Goal: Use online tool/utility: Utilize a website feature to perform a specific function

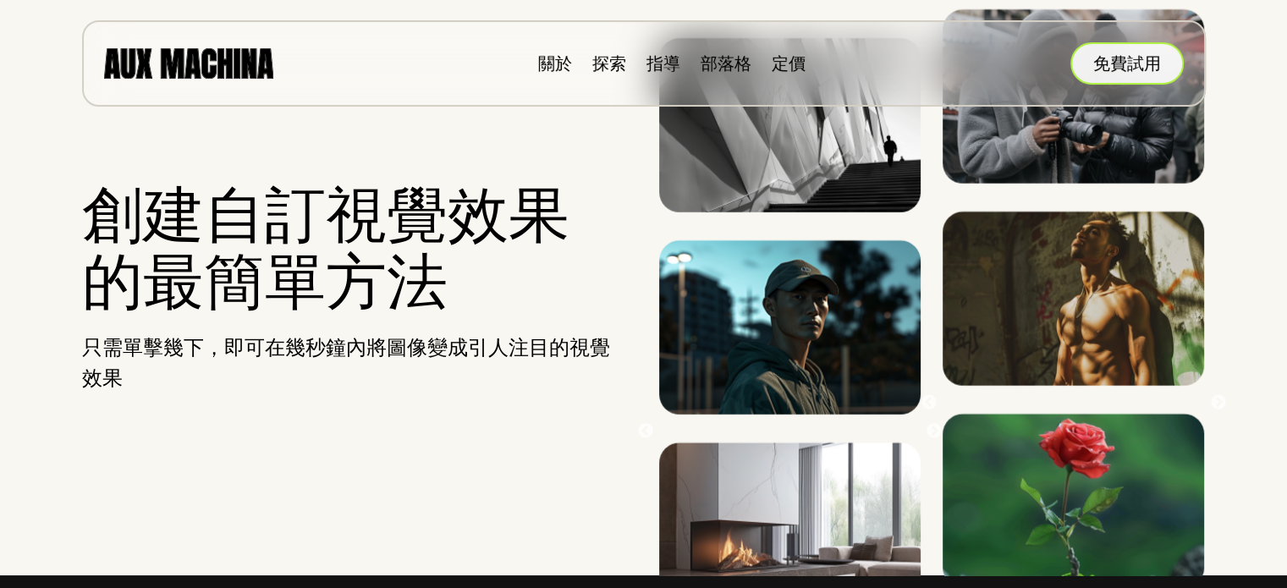
click at [1160, 63] on font "免費試用" at bounding box center [1128, 63] width 68 height 19
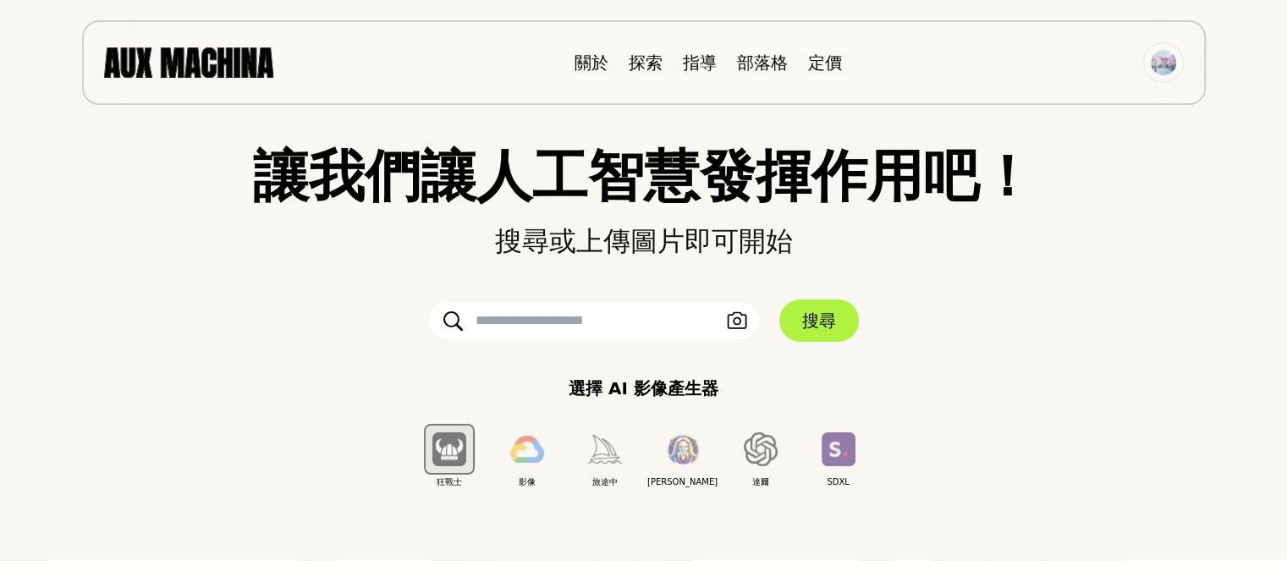
scroll to position [85, 0]
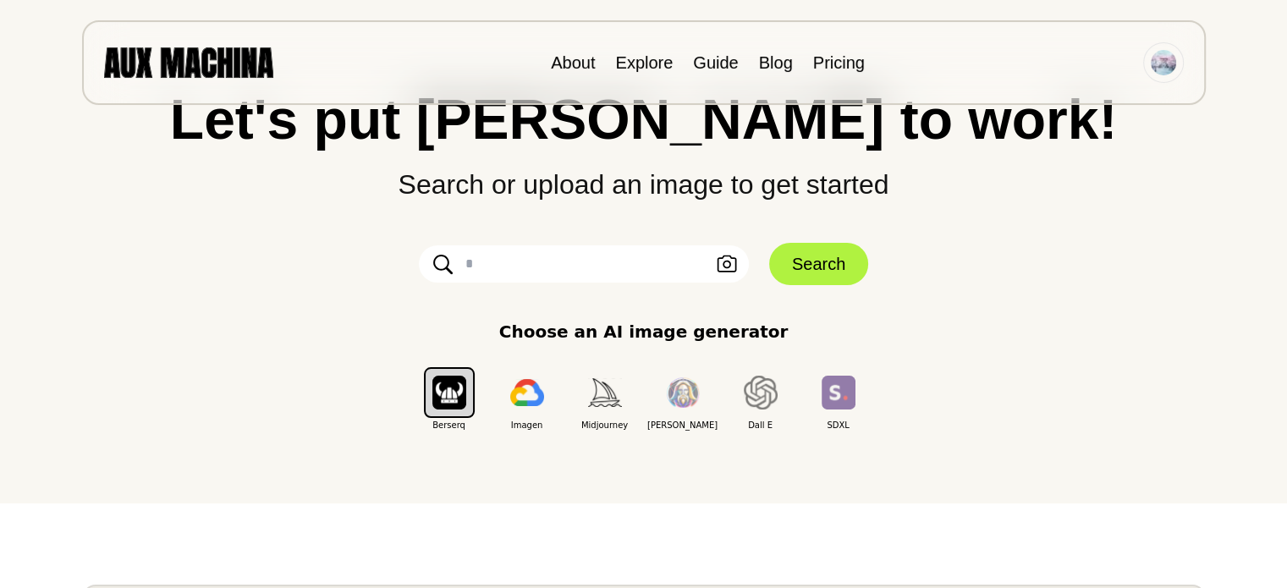
click at [1067, 209] on div "Let's put Ai to work! Search or upload an image to get started Upload an Image …" at bounding box center [644, 261] width 1220 height 340
click at [593, 262] on input "text" at bounding box center [584, 263] width 330 height 37
click at [447, 409] on img "button" at bounding box center [450, 392] width 34 height 33
click at [435, 406] on div "Berserq" at bounding box center [450, 393] width 78 height 78
click at [435, 406] on img "button" at bounding box center [450, 392] width 34 height 33
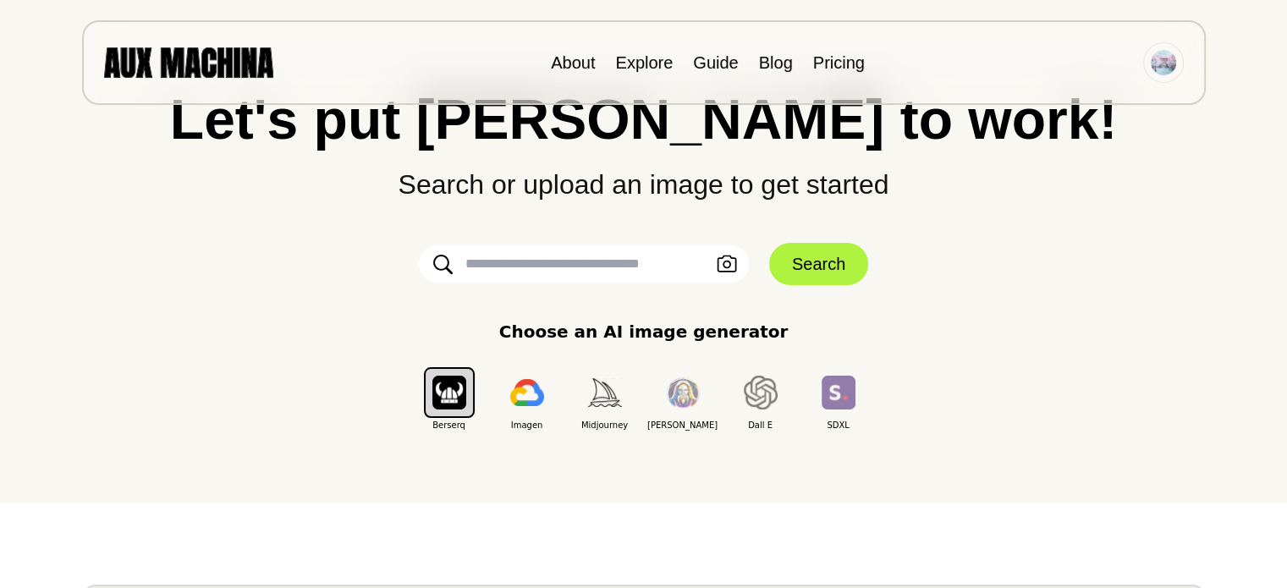
click at [479, 262] on input "text" at bounding box center [584, 263] width 330 height 37
click at [448, 388] on img "button" at bounding box center [450, 392] width 34 height 33
click at [451, 327] on div "Berserq" at bounding box center [451, 314] width 83 height 53
click at [470, 436] on div "Let's put Ai to work! Search or upload an image to get started Upload an Image …" at bounding box center [644, 209] width 1220 height 588
click at [457, 409] on button "button" at bounding box center [449, 392] width 51 height 51
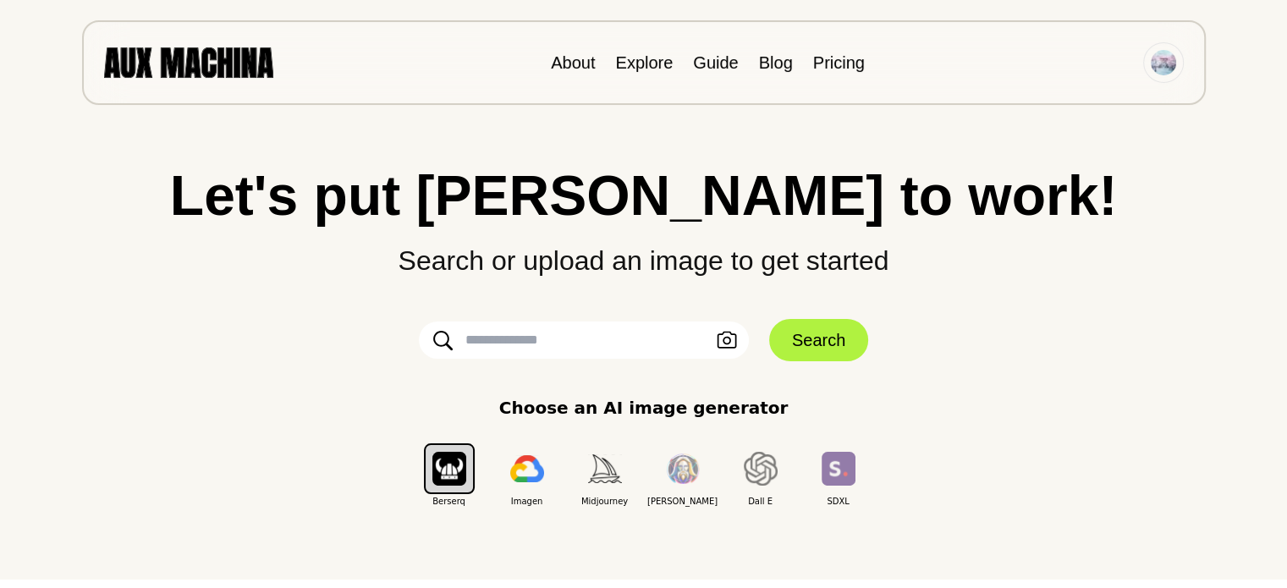
scroll to position [0, 0]
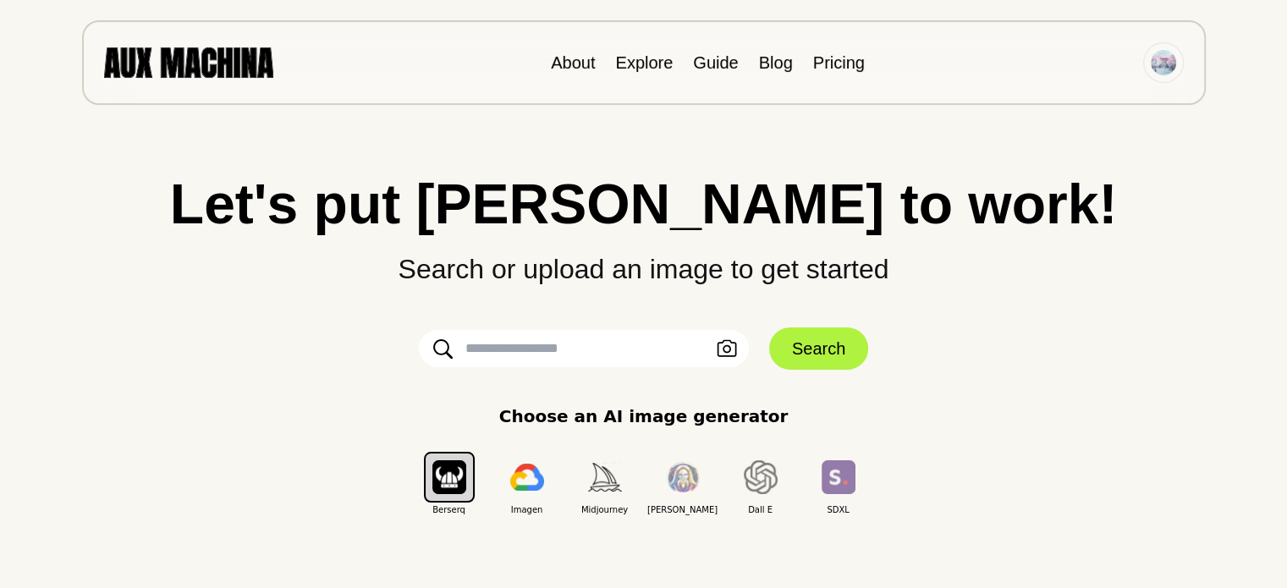
click at [454, 466] on img "button" at bounding box center [450, 476] width 34 height 33
click at [543, 484] on img "button" at bounding box center [527, 477] width 34 height 27
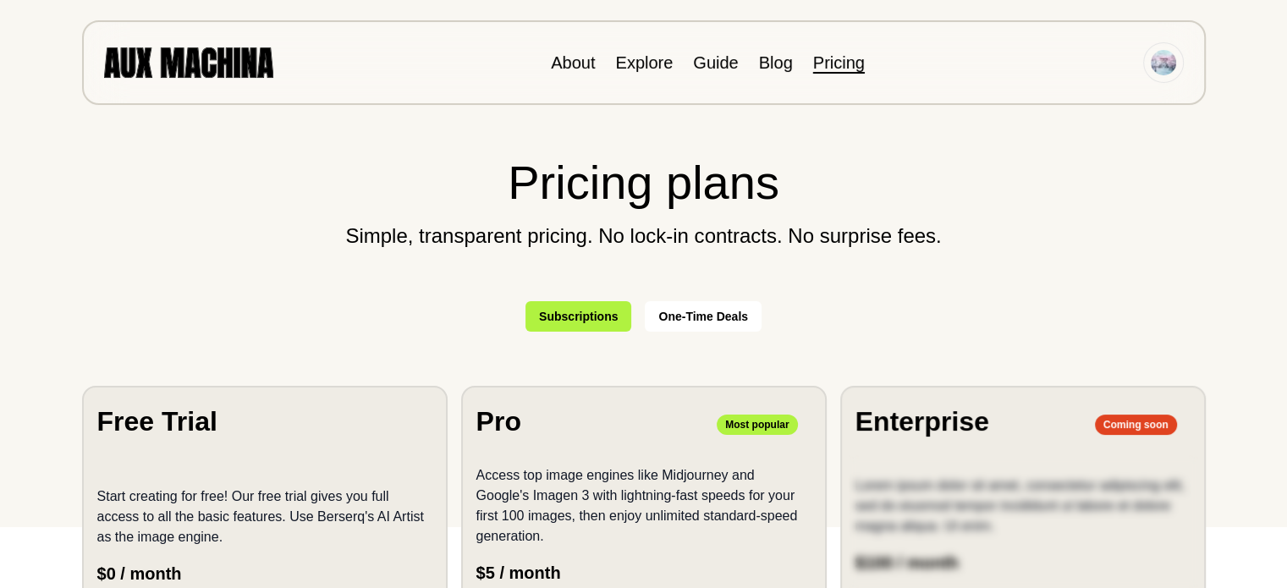
scroll to position [339, 0]
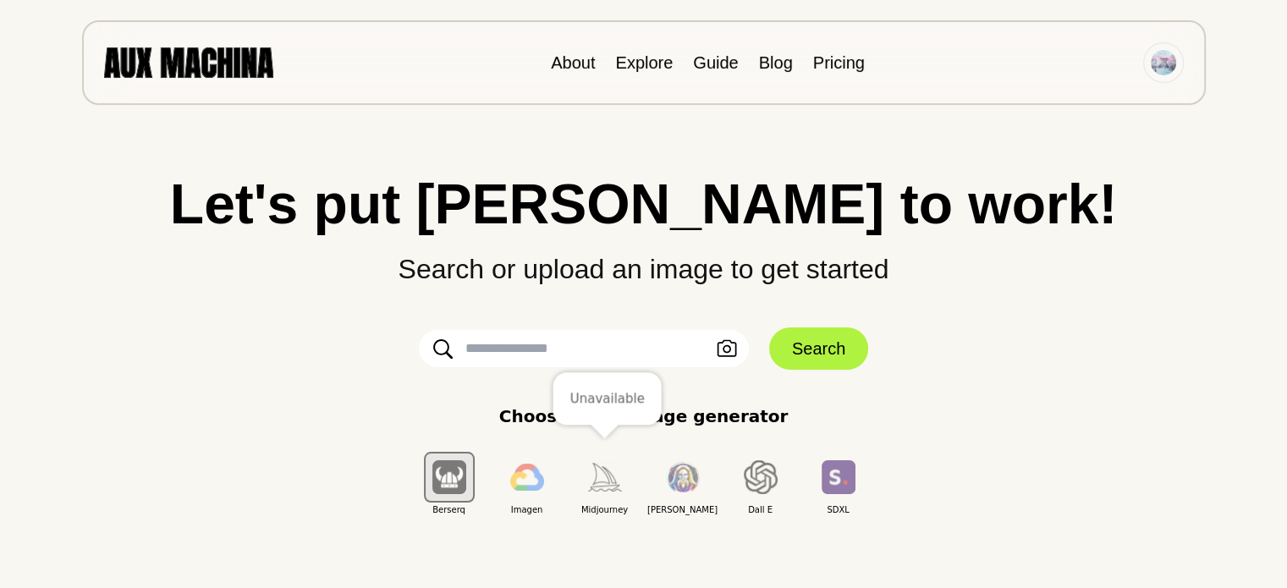
click at [623, 482] on button "button" at bounding box center [605, 477] width 51 height 51
click at [615, 500] on button "button" at bounding box center [605, 477] width 51 height 51
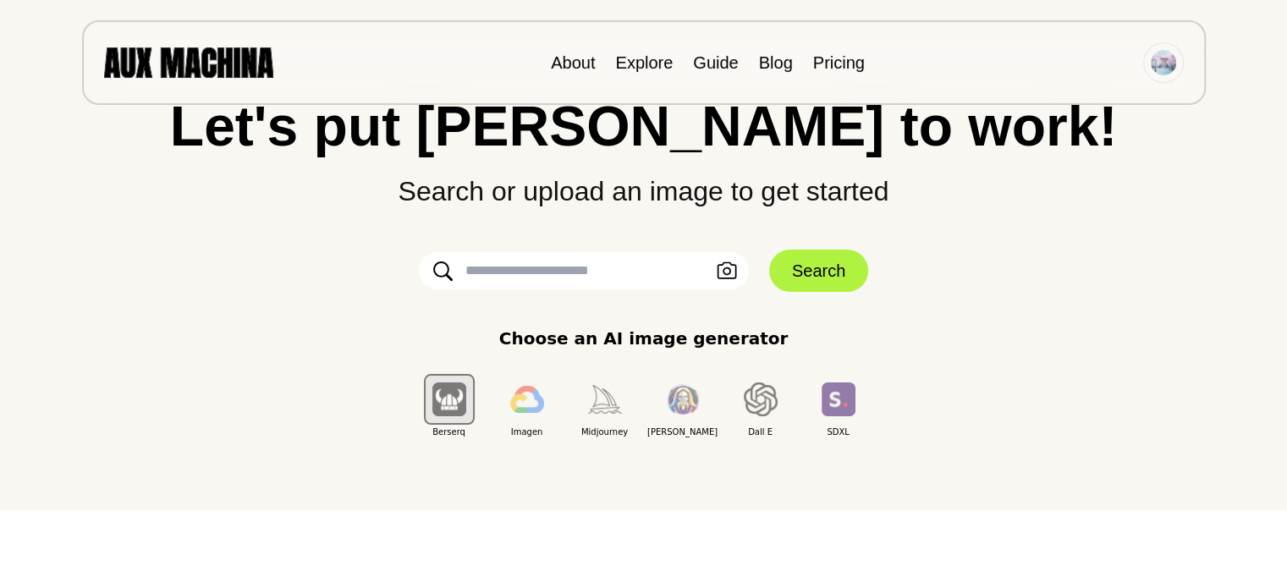
scroll to position [85, 0]
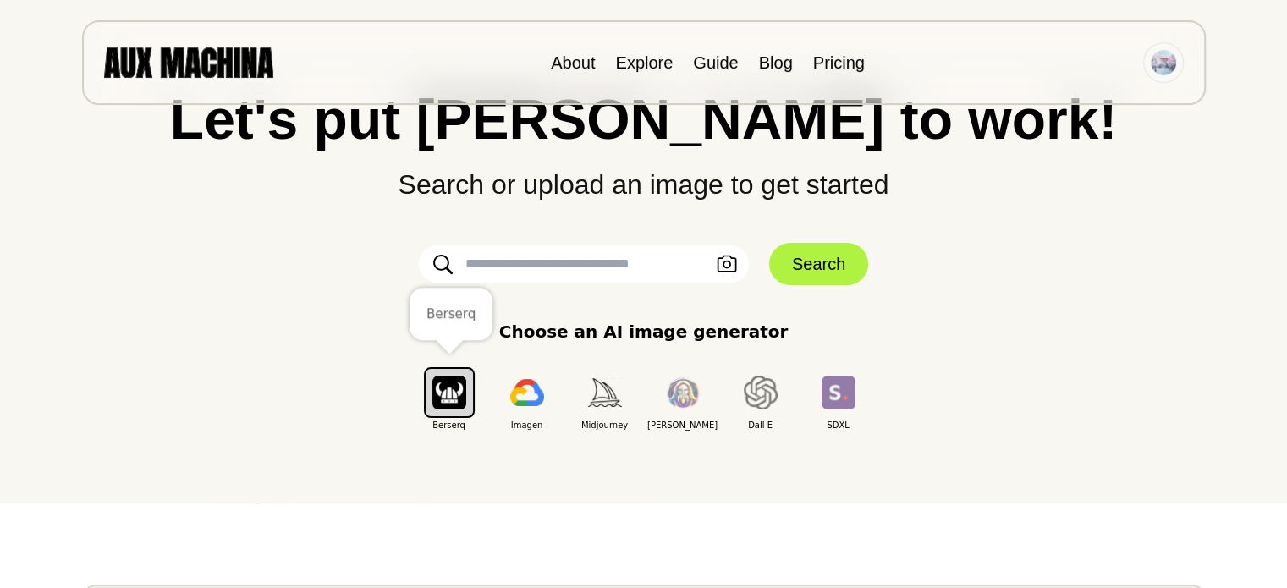
click at [447, 399] on img "button" at bounding box center [450, 392] width 34 height 33
click at [450, 358] on div "Berserq" at bounding box center [450, 393] width 78 height 78
drag, startPoint x: 450, startPoint y: 390, endPoint x: 450, endPoint y: 405, distance: 15.2
click at [450, 392] on img "button" at bounding box center [450, 392] width 34 height 33
click at [451, 433] on div "Let's put Ai to work! Search or upload an image to get started Upload an Image …" at bounding box center [644, 209] width 1220 height 588
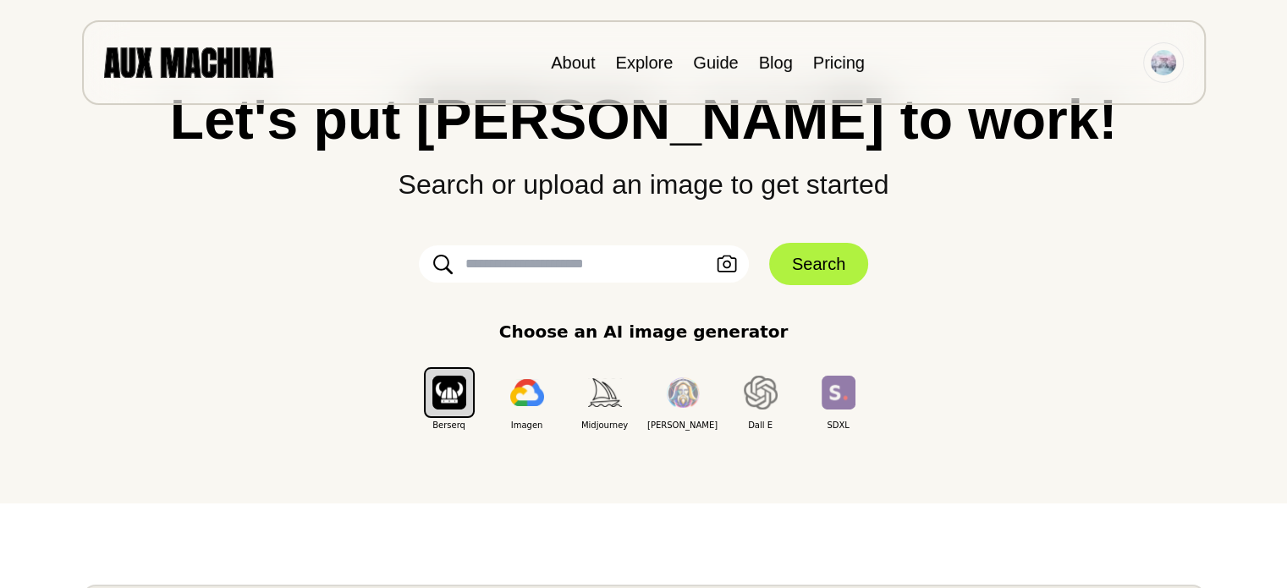
click at [451, 424] on span "Berserq" at bounding box center [450, 425] width 78 height 13
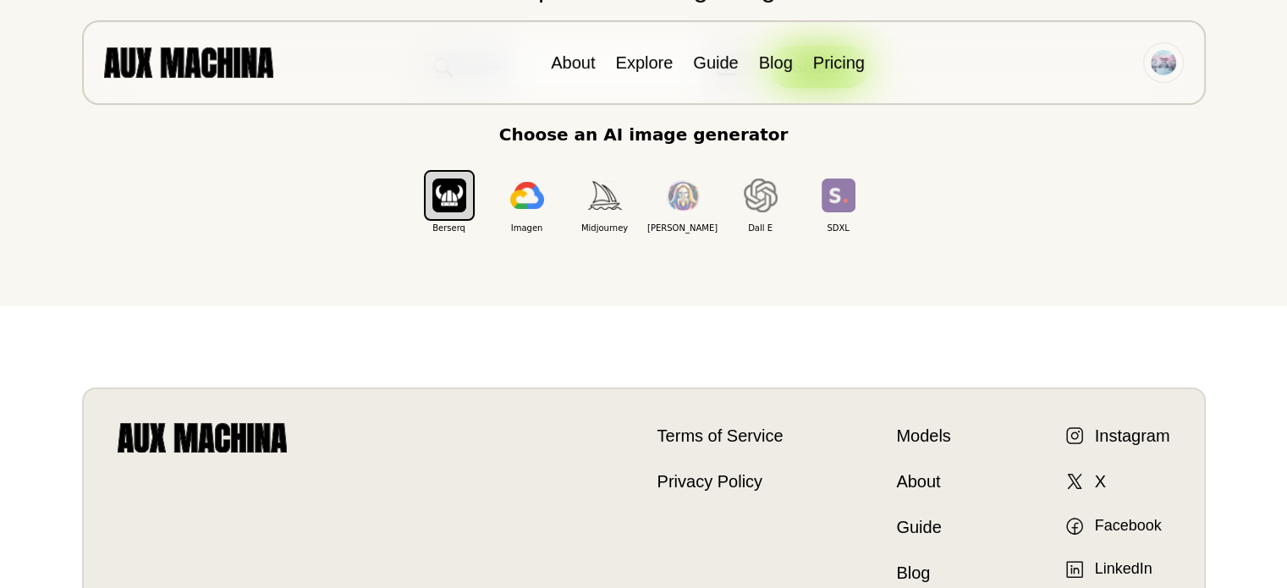
scroll to position [0, 0]
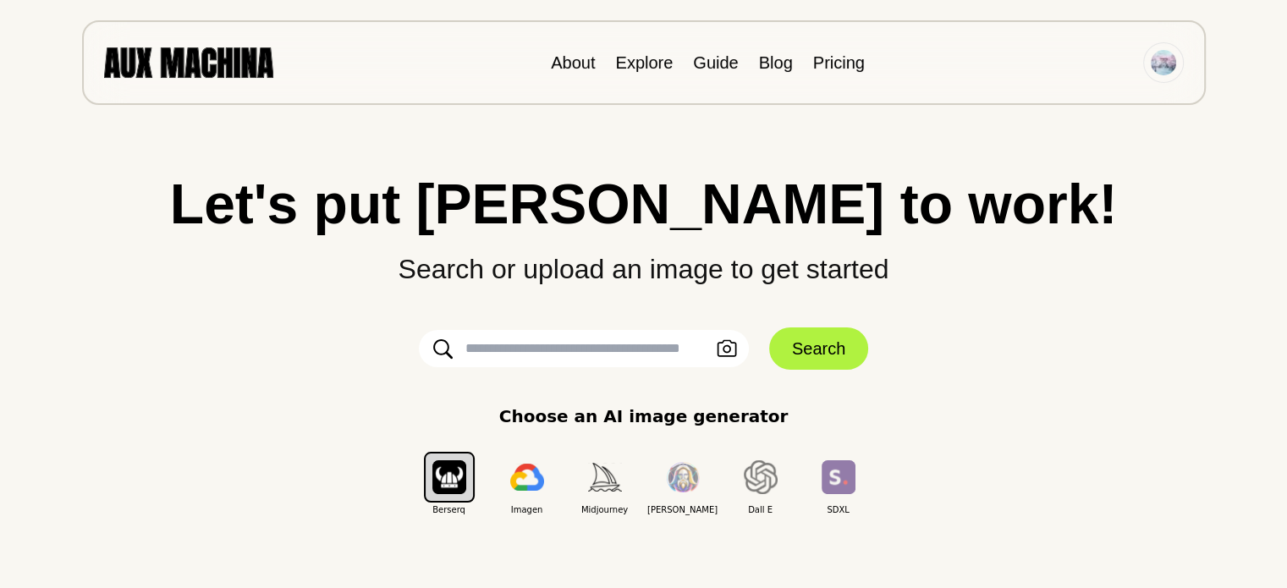
click at [589, 356] on input "text" at bounding box center [584, 348] width 330 height 37
click at [531, 341] on input "text" at bounding box center [584, 348] width 330 height 37
paste input "**********"
type input "**********"
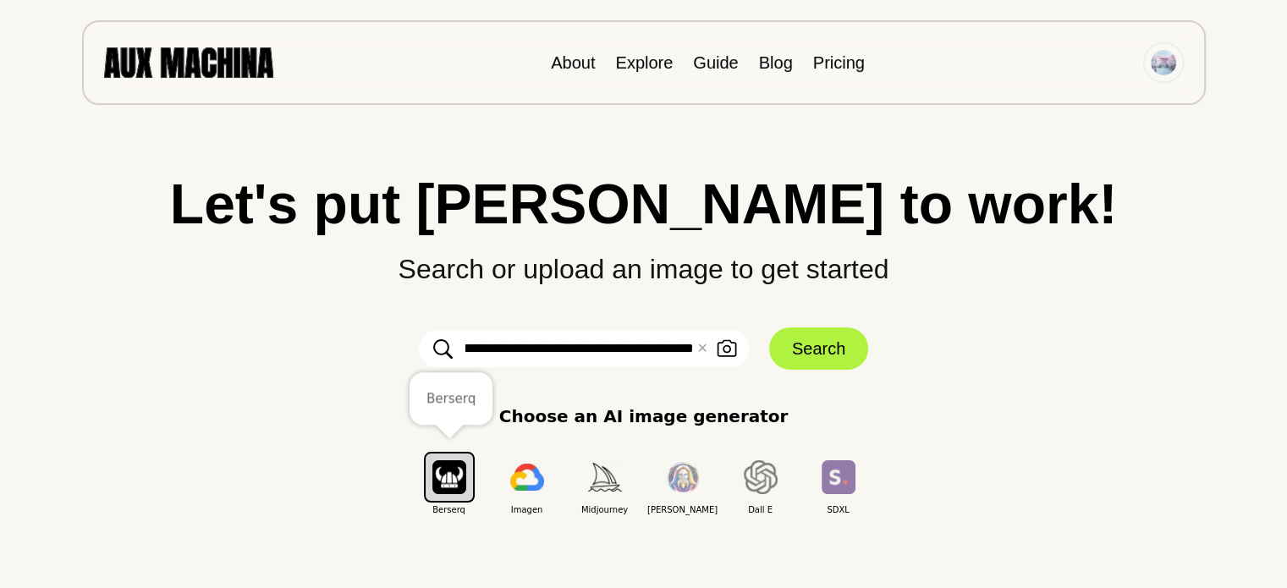
scroll to position [0, 0]
click at [440, 464] on img "button" at bounding box center [450, 476] width 34 height 33
click at [821, 358] on button "Search" at bounding box center [818, 349] width 99 height 42
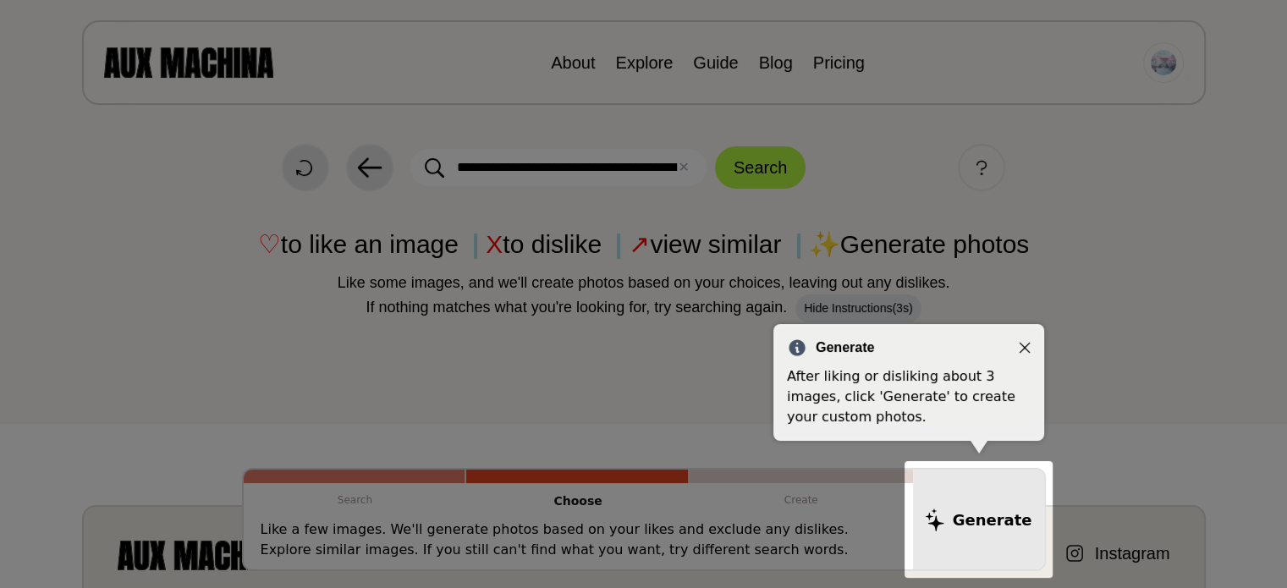
click at [1032, 378] on div "Generate After liking or disliking about 3 images, click 'Generate' to create y…" at bounding box center [909, 382] width 271 height 117
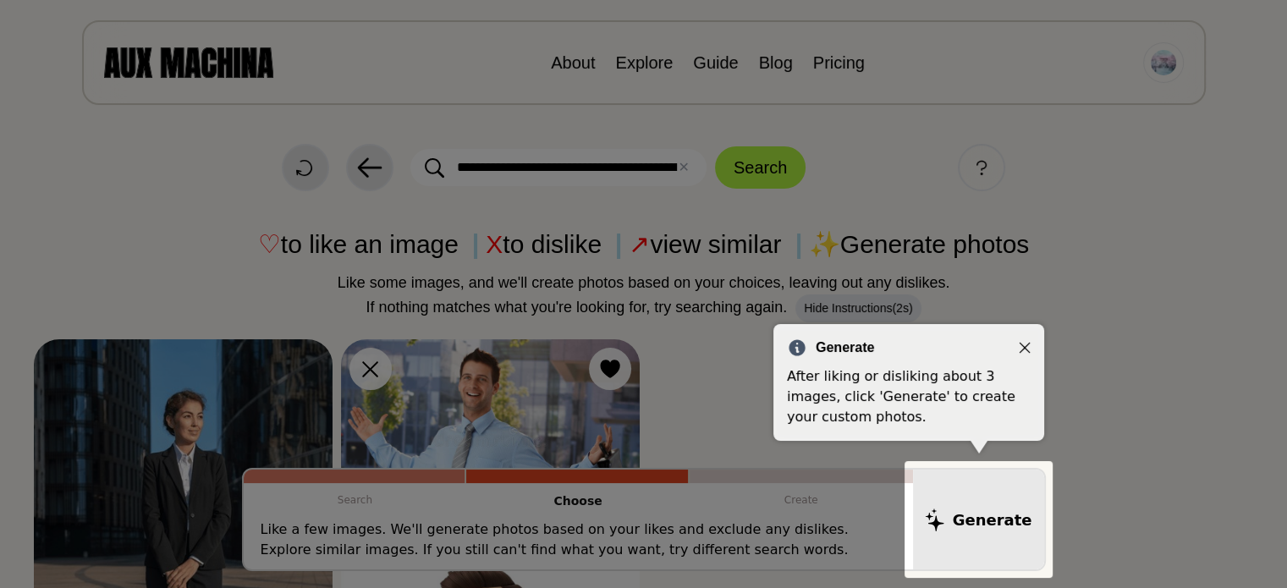
click at [1000, 498] on div at bounding box center [979, 519] width 148 height 117
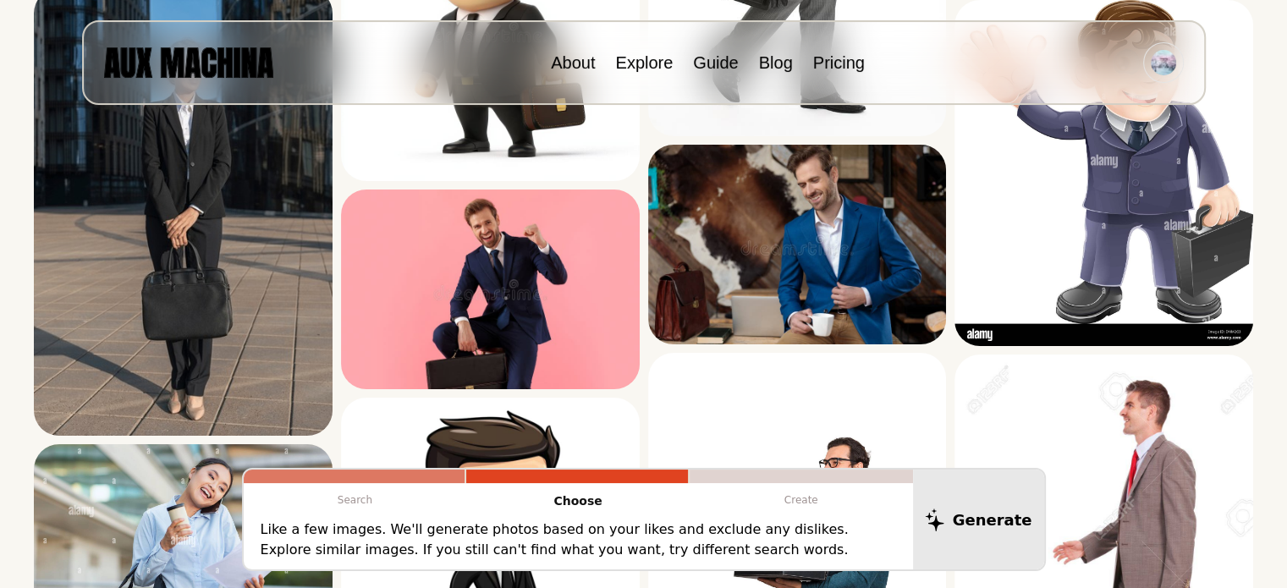
scroll to position [593, 0]
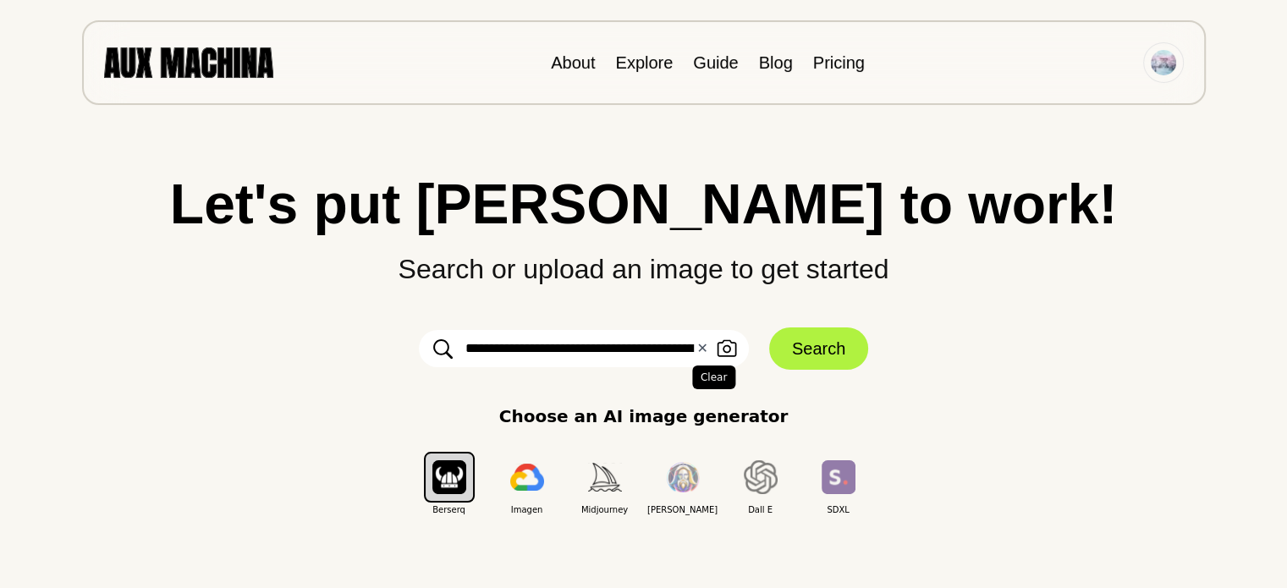
click at [701, 345] on button "✕ Clear" at bounding box center [702, 349] width 11 height 20
click at [580, 356] on input "text" at bounding box center [584, 348] width 330 height 37
click at [1127, 378] on div "Let's put Ai to work! Search or upload an image to get started Upload an Image …" at bounding box center [644, 346] width 1220 height 340
click at [601, 358] on input "text" at bounding box center [584, 348] width 330 height 37
click at [959, 327] on div "Let's put Ai to work! Search or upload an image to get started Upload an Image …" at bounding box center [644, 346] width 1220 height 340
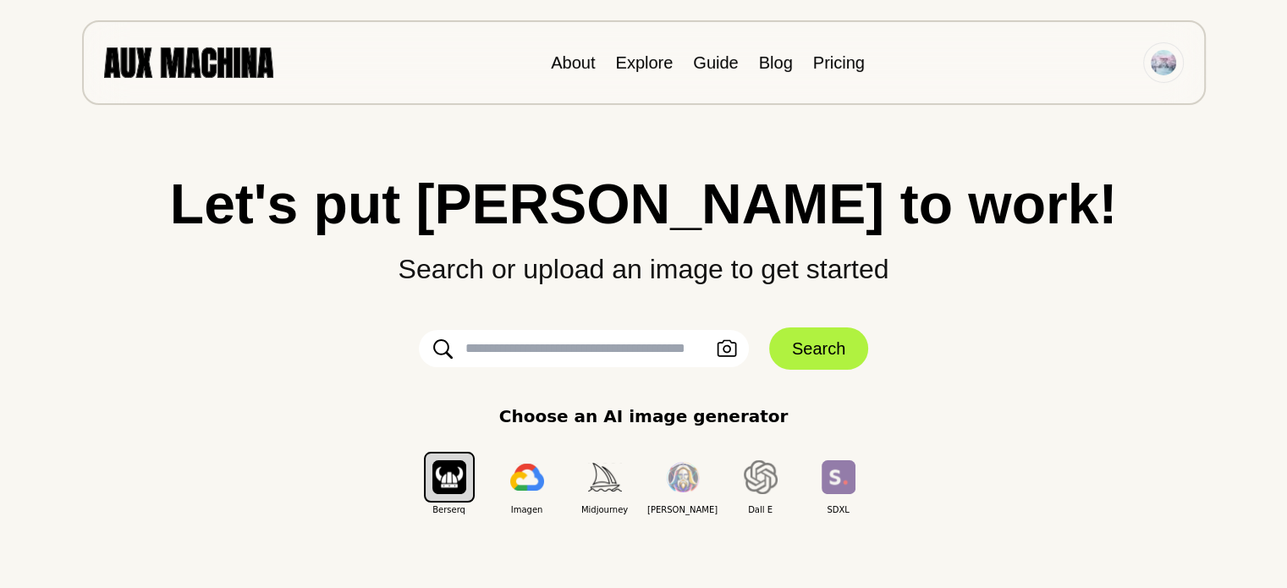
click at [239, 90] on div "About Explore Guide Blog Pricing" at bounding box center [644, 62] width 1124 height 85
click at [230, 64] on img at bounding box center [188, 62] width 169 height 30
click at [506, 346] on input "text" at bounding box center [584, 348] width 330 height 37
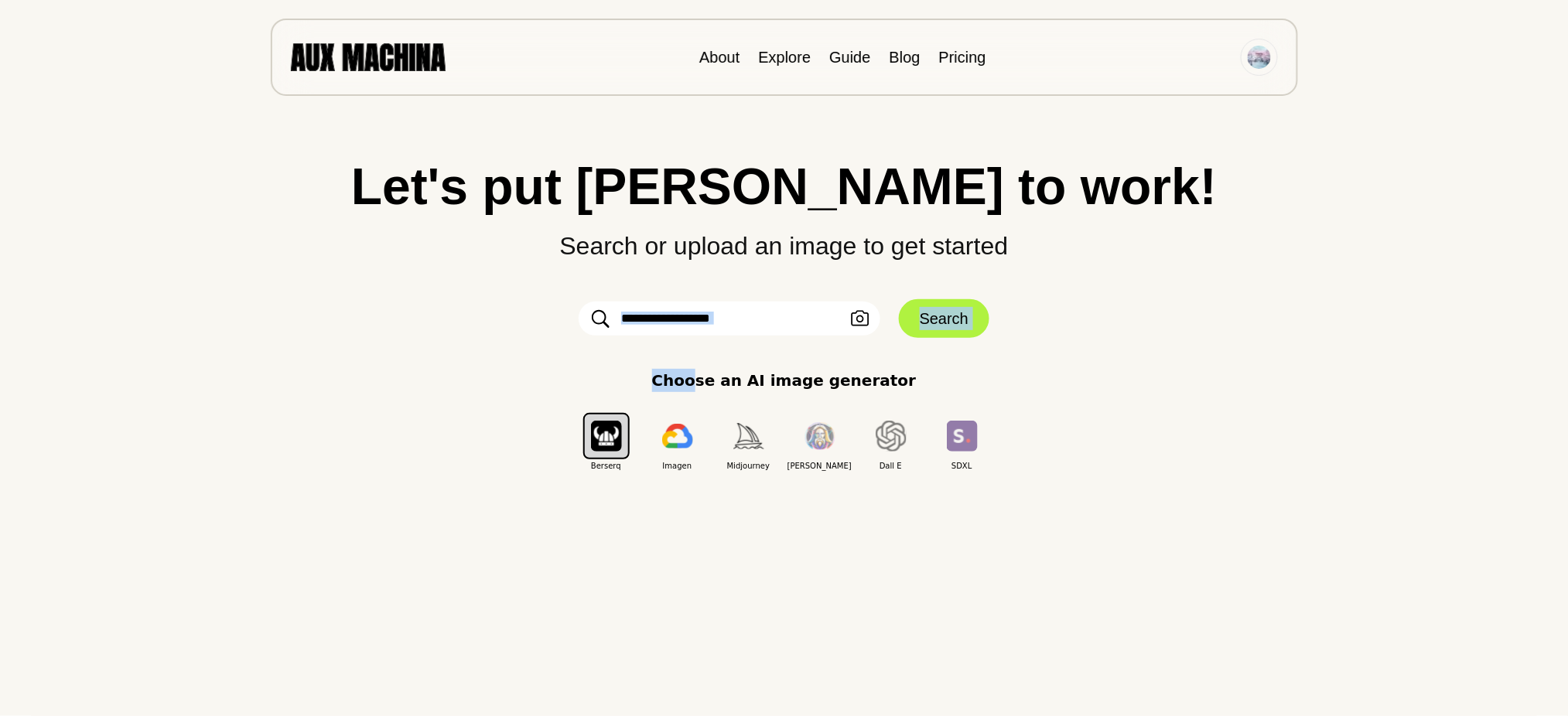
drag, startPoint x: 706, startPoint y: 338, endPoint x: 706, endPoint y: 317, distance: 21.0
click at [706, 335] on div "Let's put Ai to work! Search or upload an image to get started Upload an Image …" at bounding box center [784, 316] width 1506 height 311
click at [1176, 426] on div "Choose an AI image generator Berserq Imagen Midjourney Leonardo Dall E SDXL" at bounding box center [784, 420] width 1506 height 103
click at [761, 316] on input "text" at bounding box center [729, 318] width 302 height 34
paste input "**********"
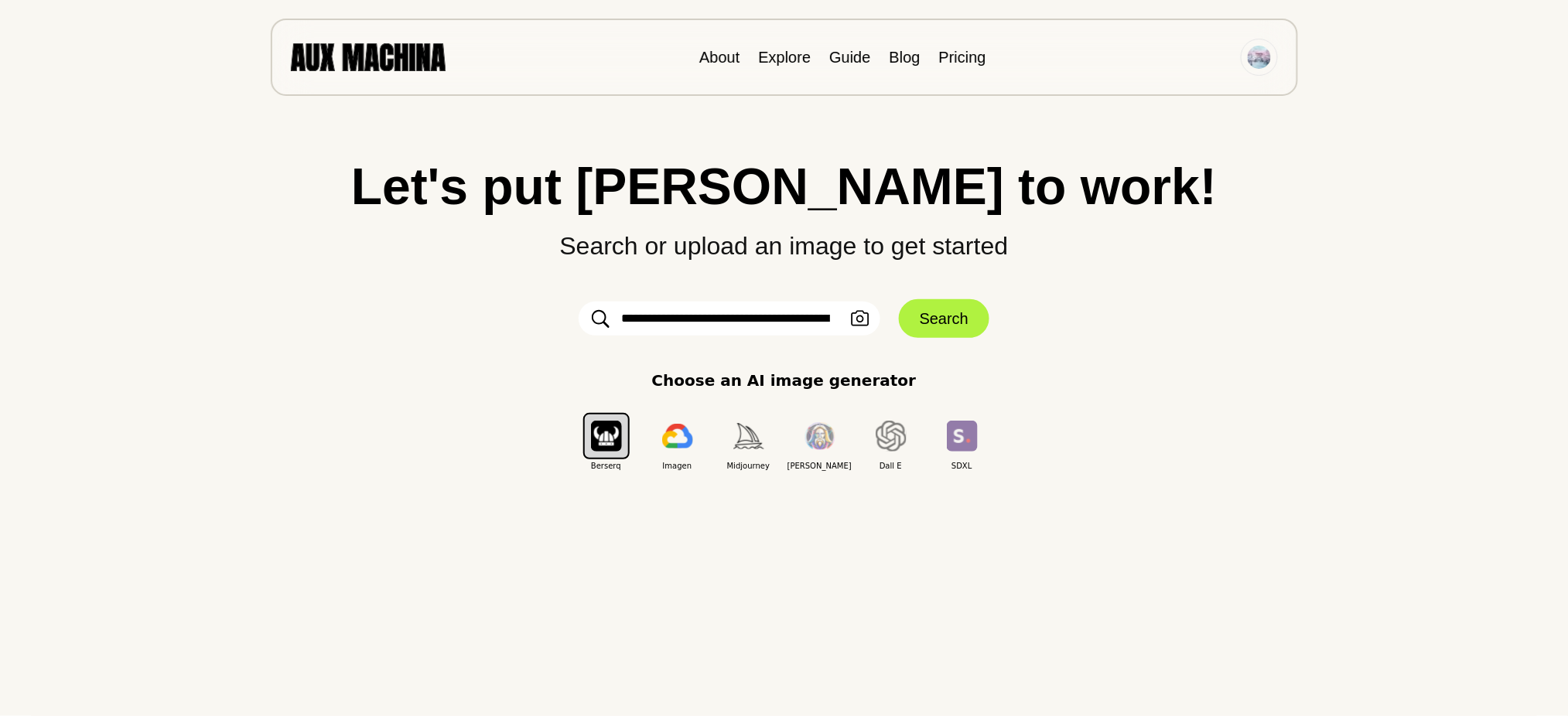
scroll to position [0, 106]
type input "**********"
click at [1101, 353] on div "**********" at bounding box center [784, 316] width 1506 height 311
click at [617, 436] on img "button" at bounding box center [607, 435] width 31 height 30
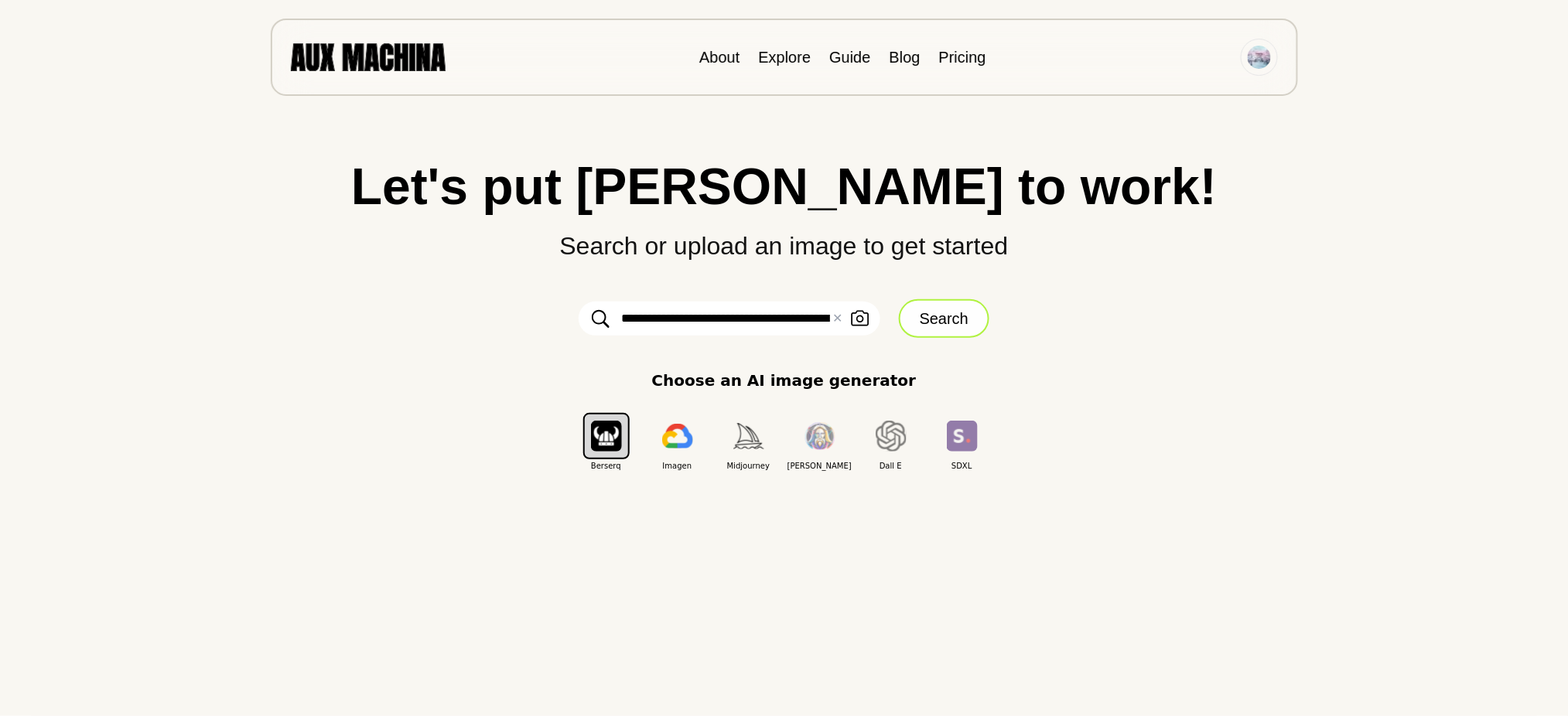
click at [925, 319] on button "Search" at bounding box center [944, 319] width 90 height 38
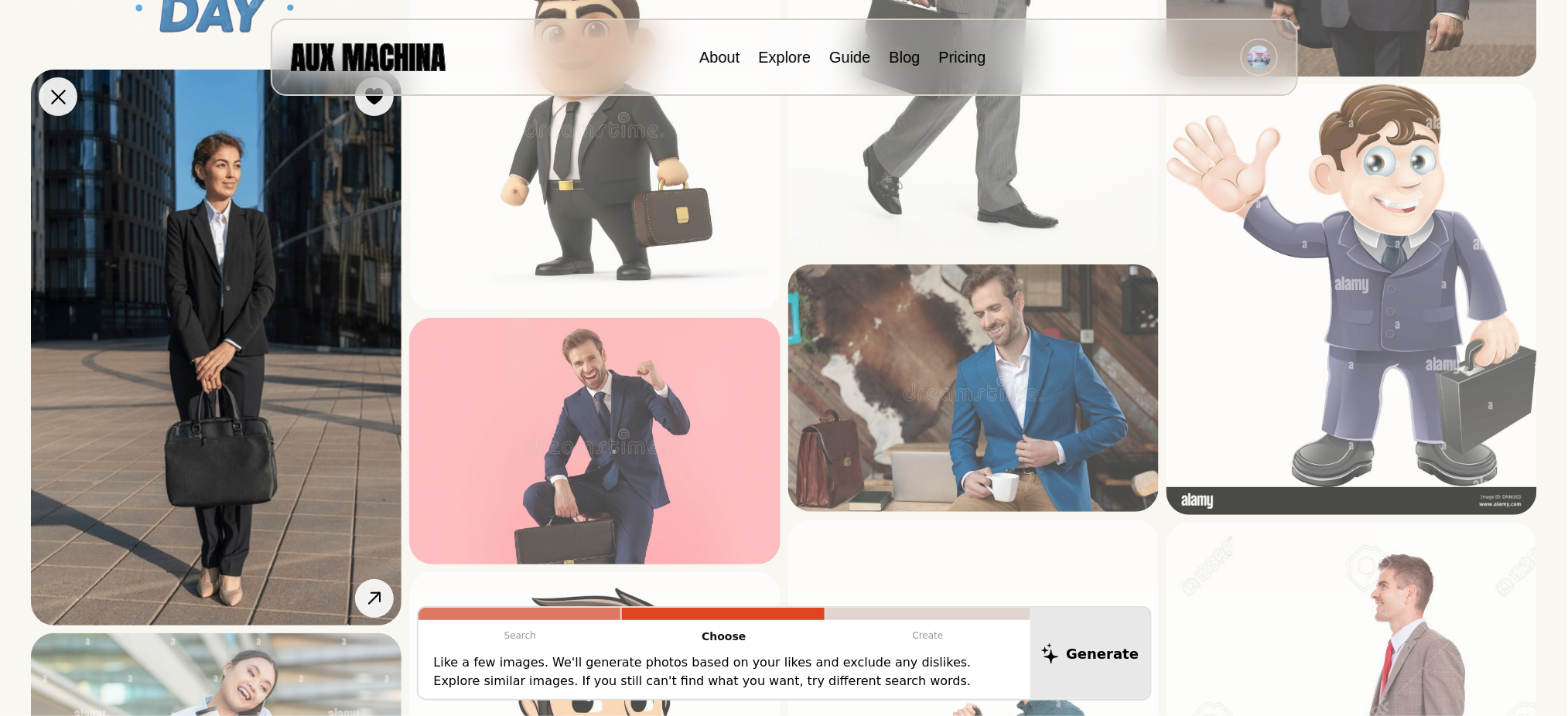
scroll to position [540, 0]
click at [360, 257] on img at bounding box center [216, 347] width 370 height 556
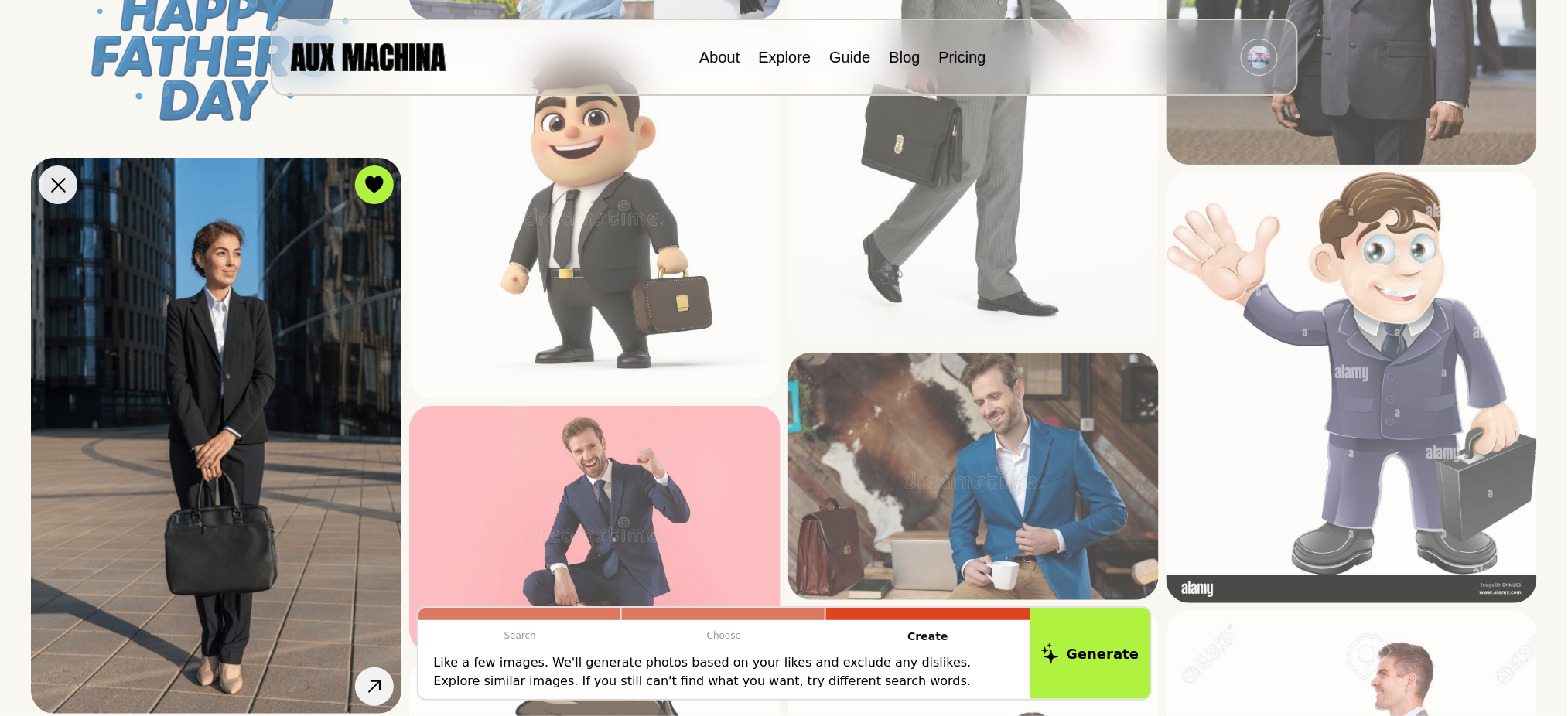
scroll to position [437, 0]
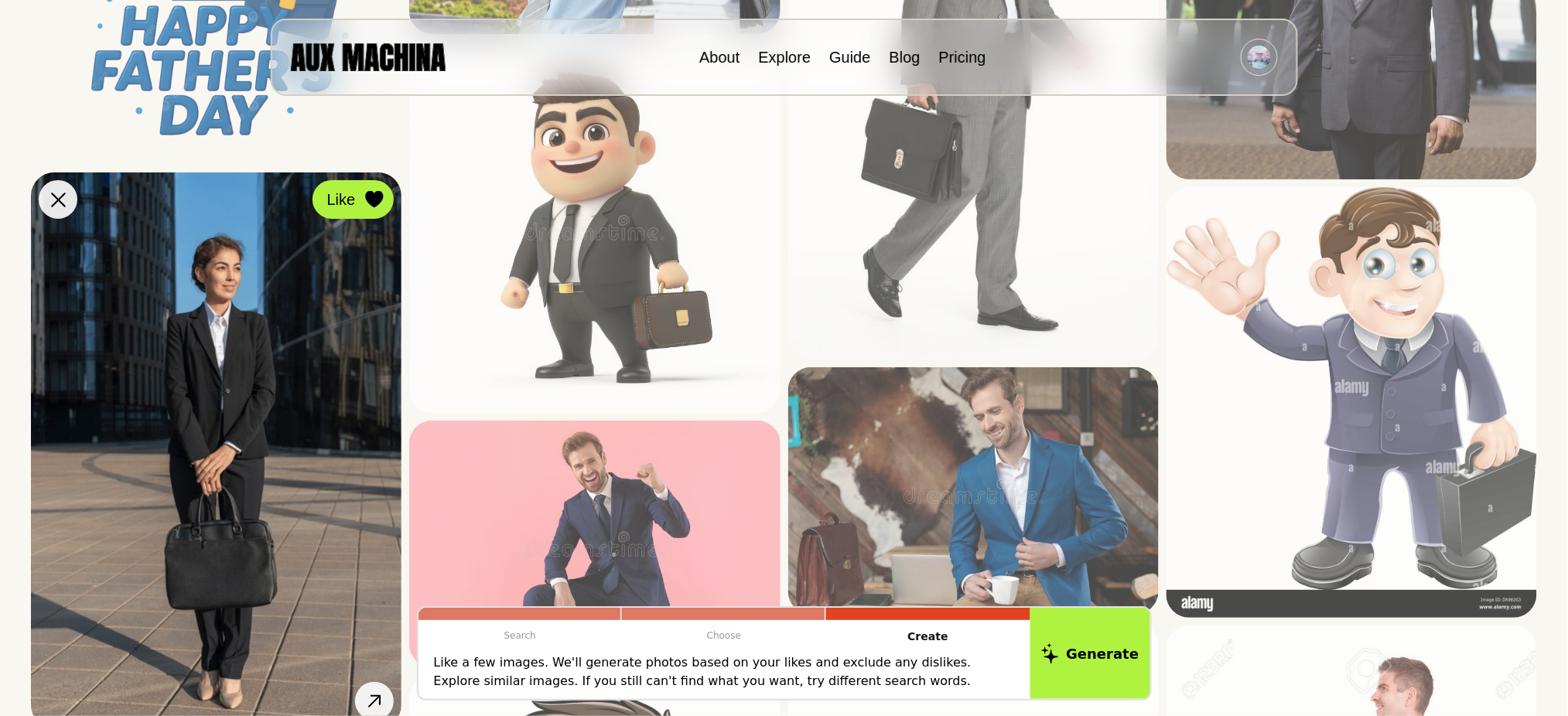
click at [367, 202] on icon at bounding box center [375, 199] width 18 height 17
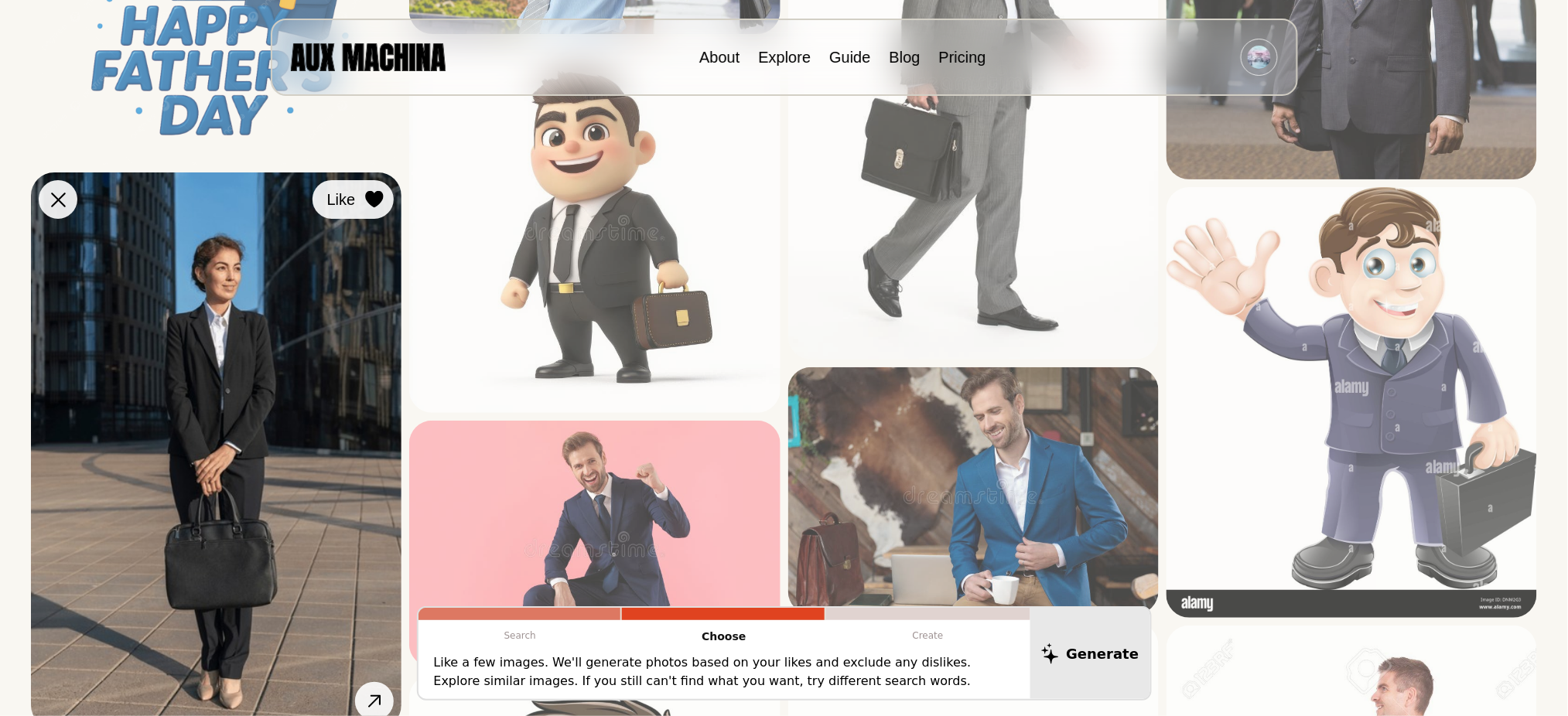
click at [375, 202] on icon at bounding box center [374, 199] width 17 height 17
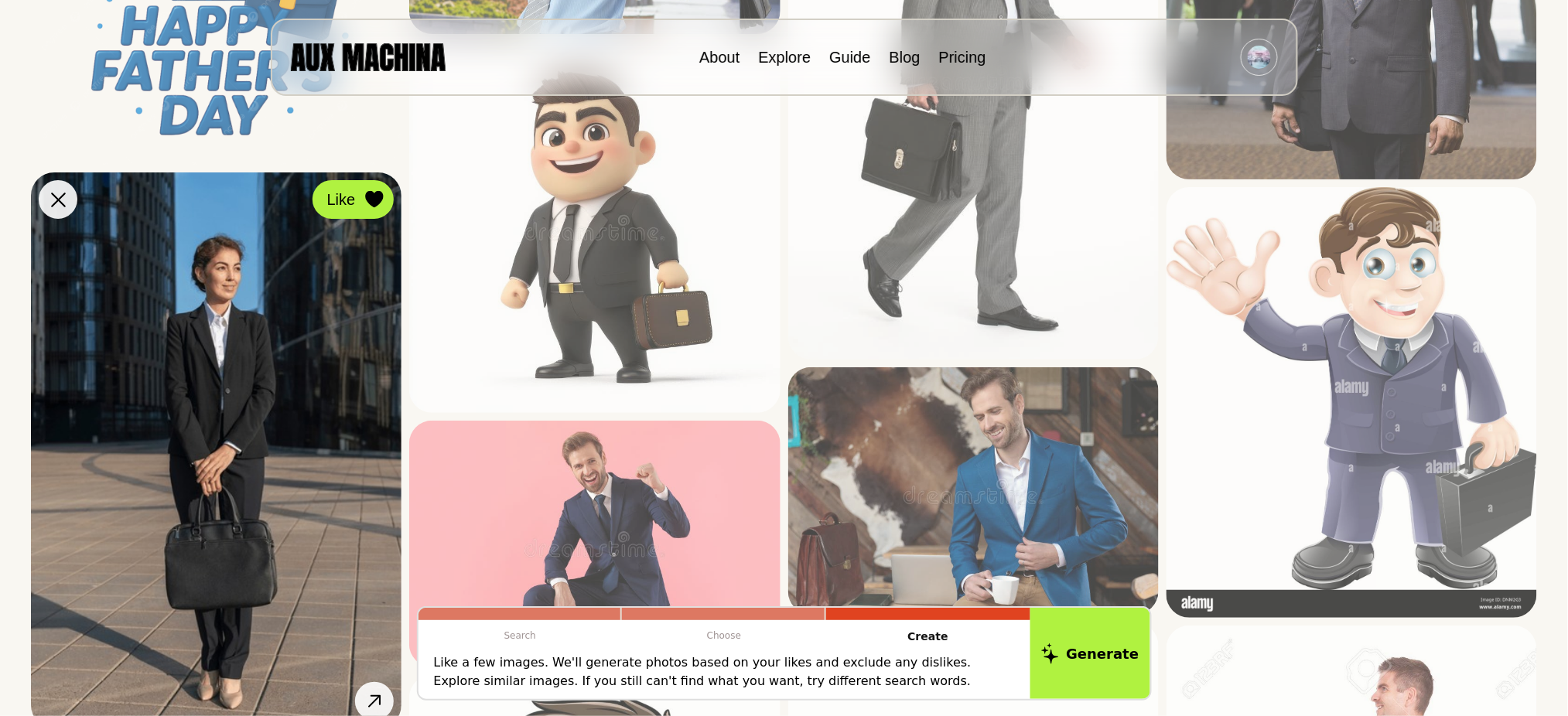
click at [384, 202] on icon at bounding box center [375, 199] width 18 height 17
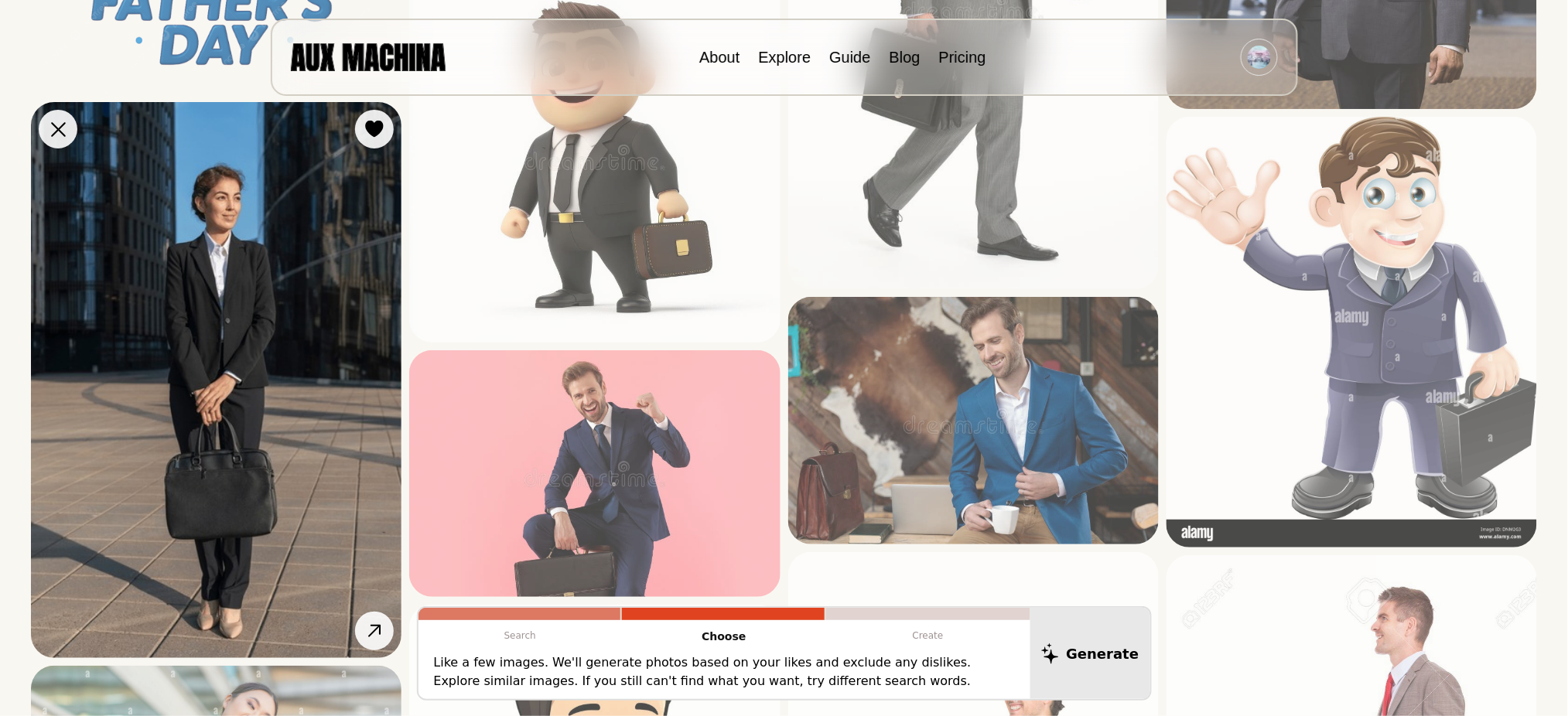
scroll to position [515, 0]
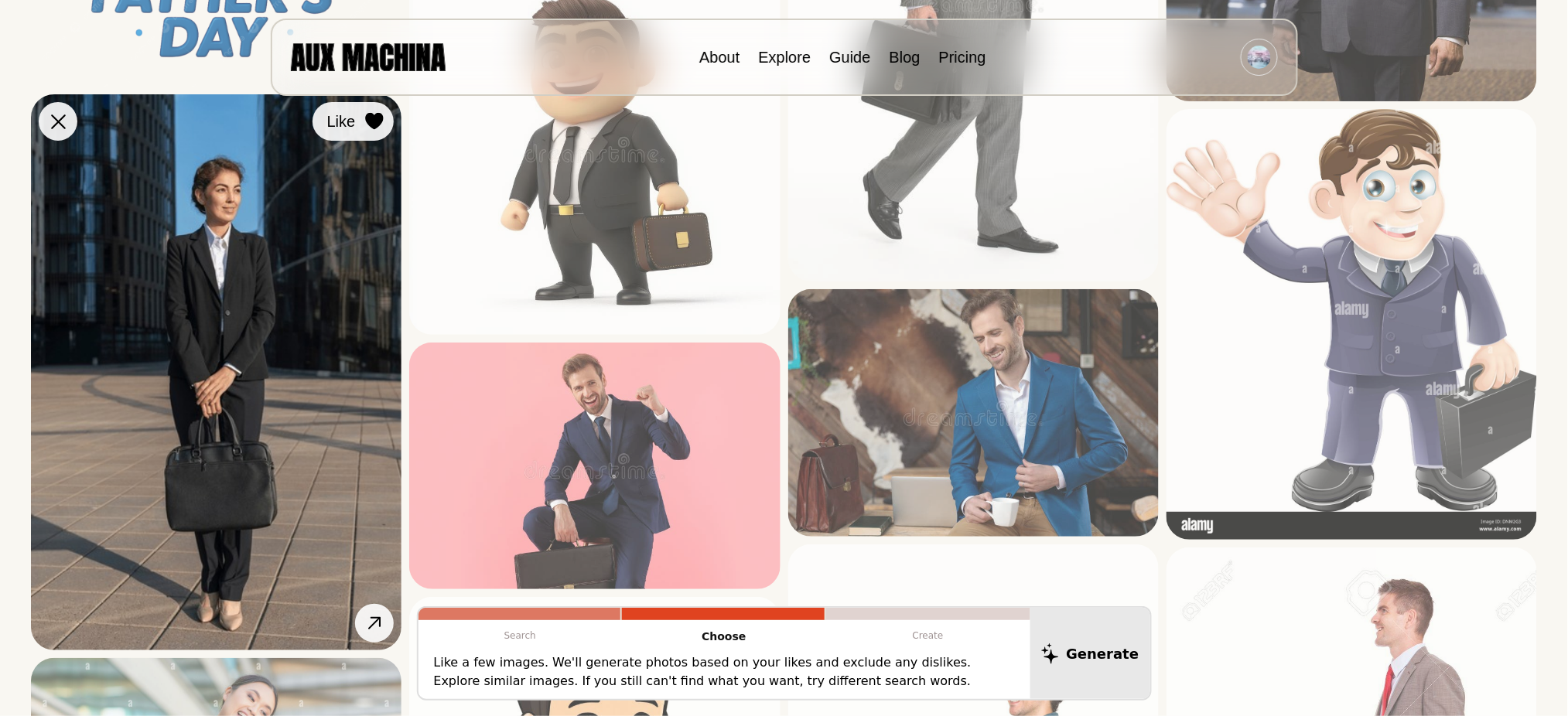
click at [374, 114] on icon at bounding box center [374, 121] width 17 height 17
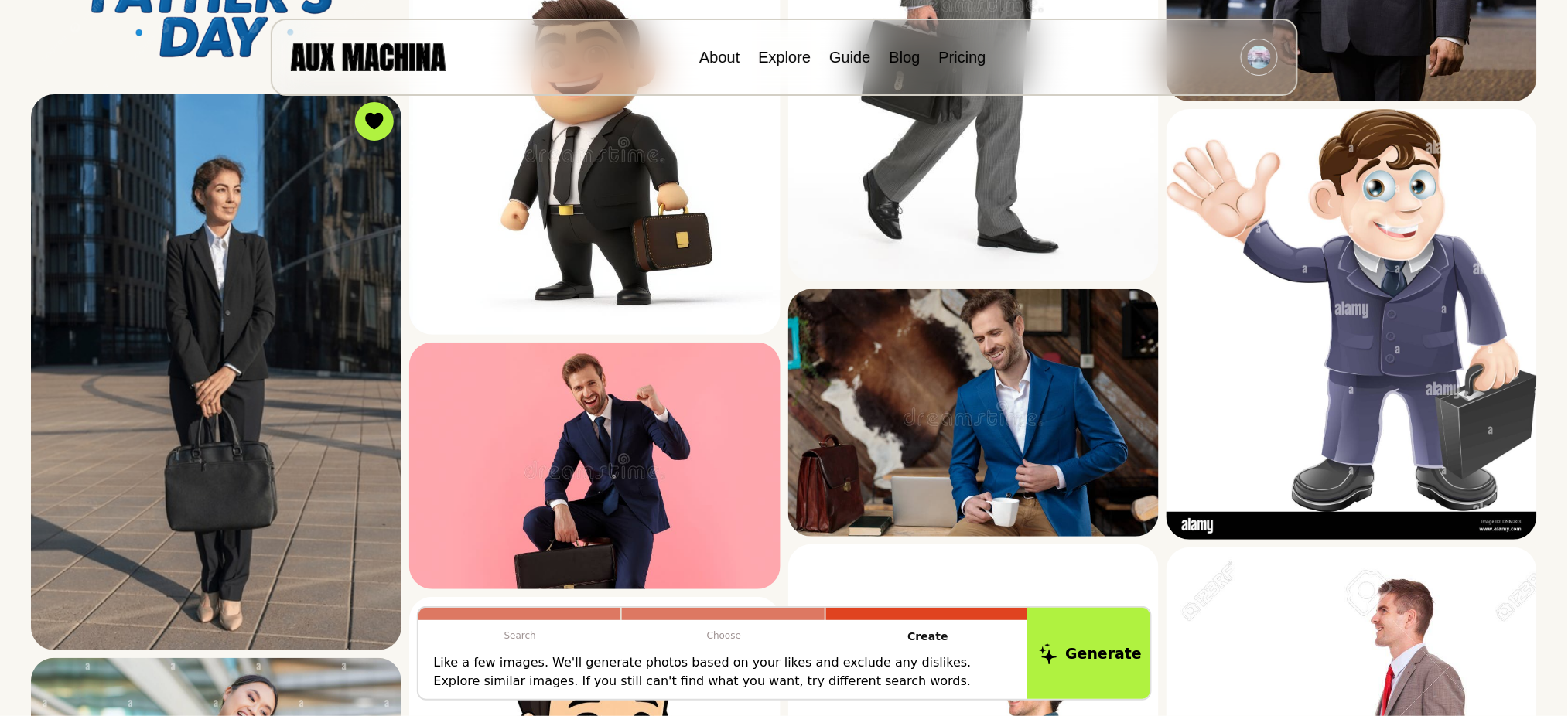
click at [1083, 536] on button "Generate" at bounding box center [1090, 653] width 126 height 96
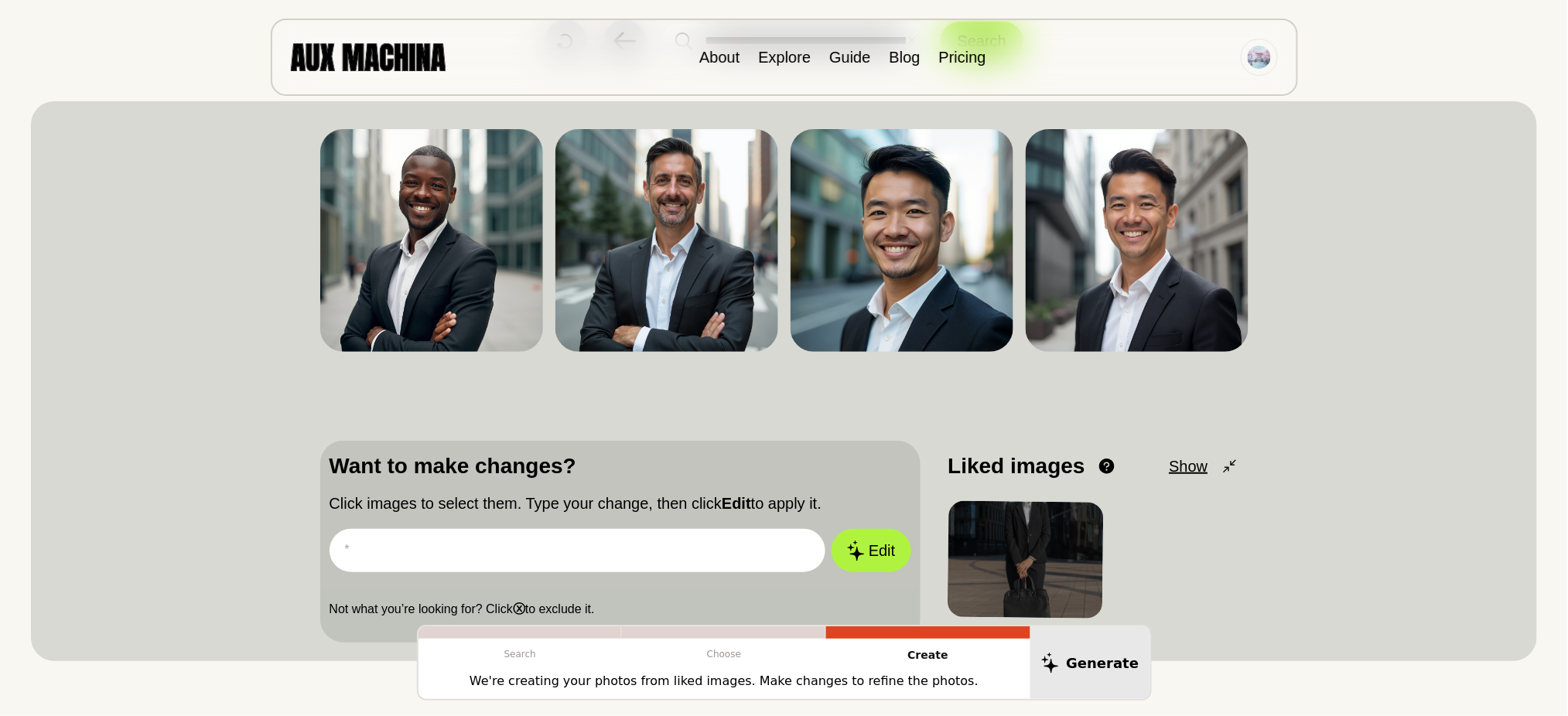
scroll to position [103, 0]
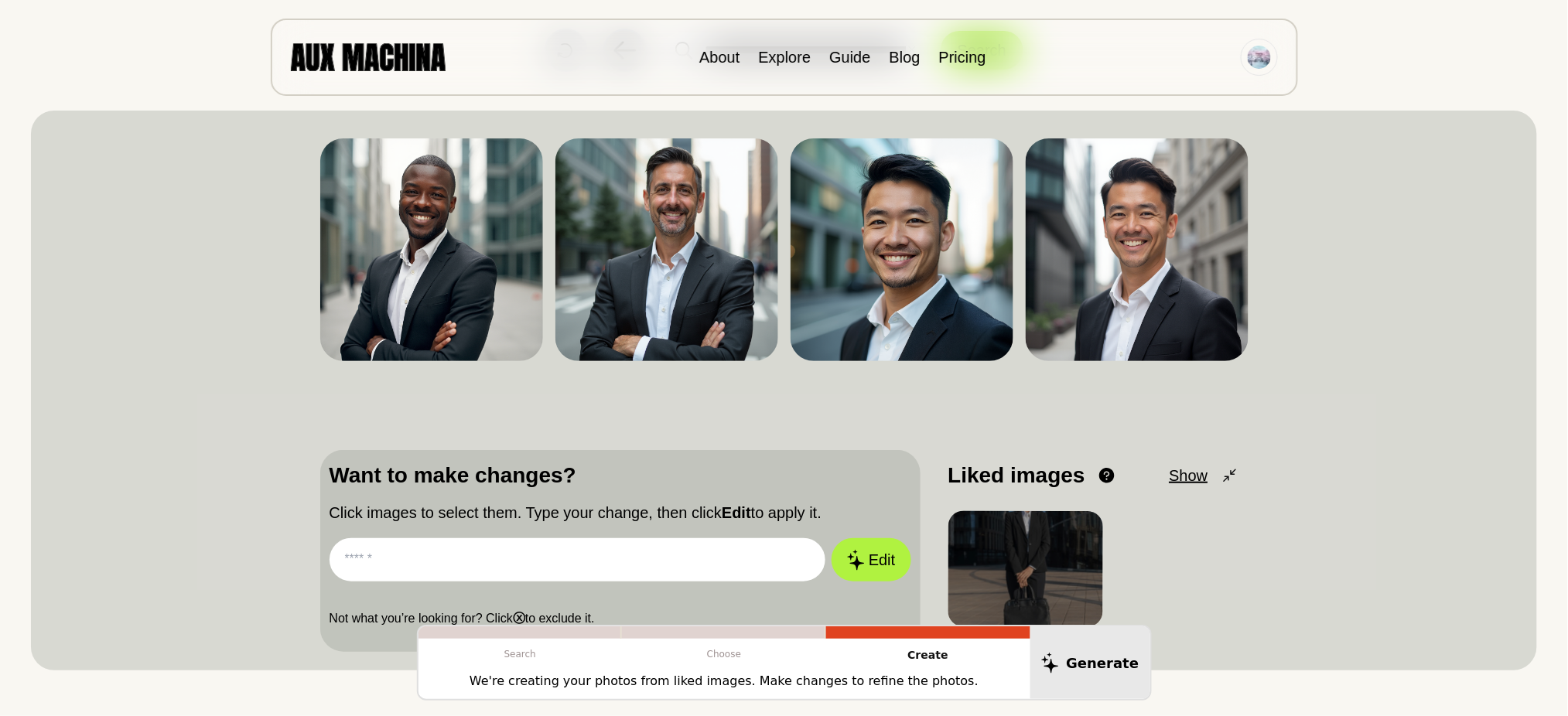
click at [477, 536] on input "text" at bounding box center [577, 559] width 496 height 43
click at [674, 536] on input "text" at bounding box center [577, 559] width 496 height 43
paste input "**********"
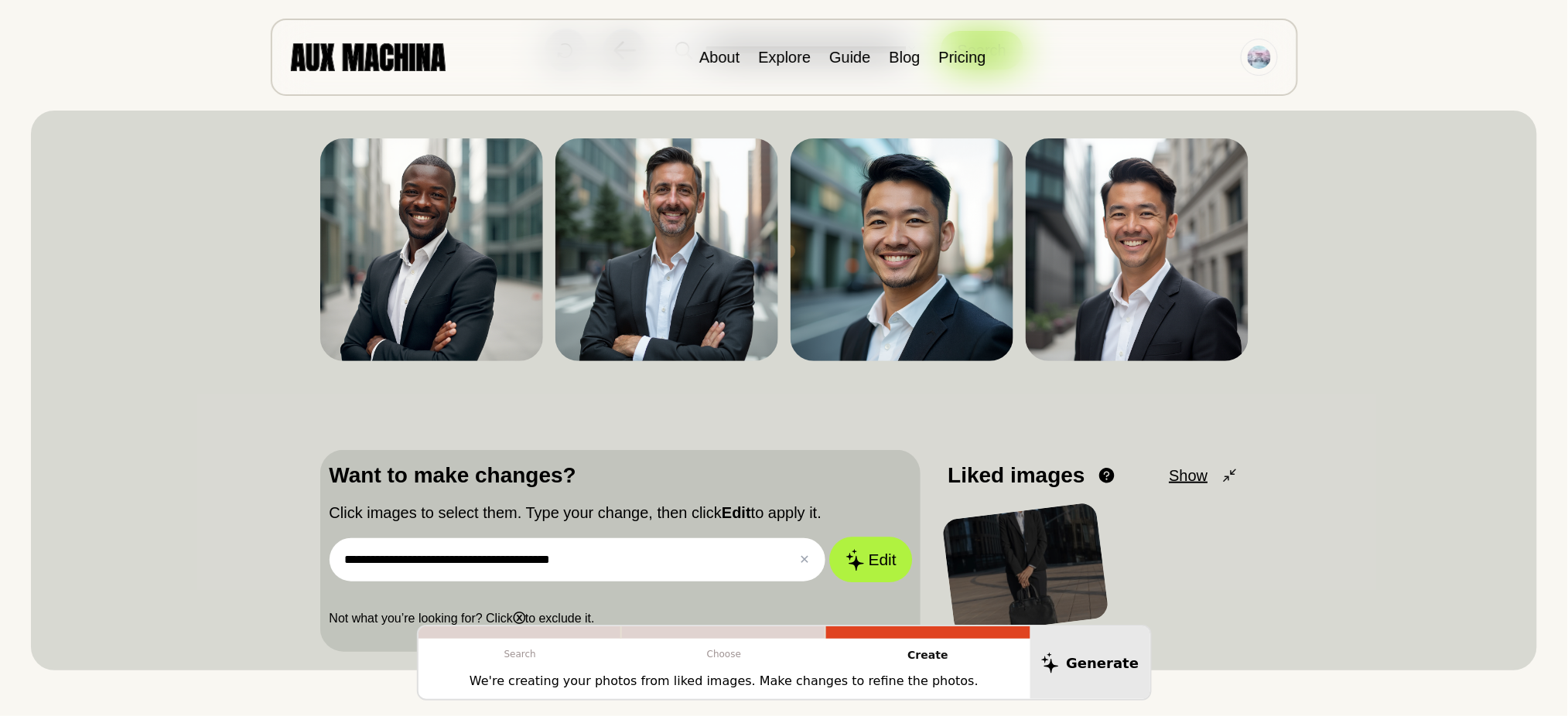
type input "**********"
click at [854, 536] on icon at bounding box center [854, 560] width 18 height 22
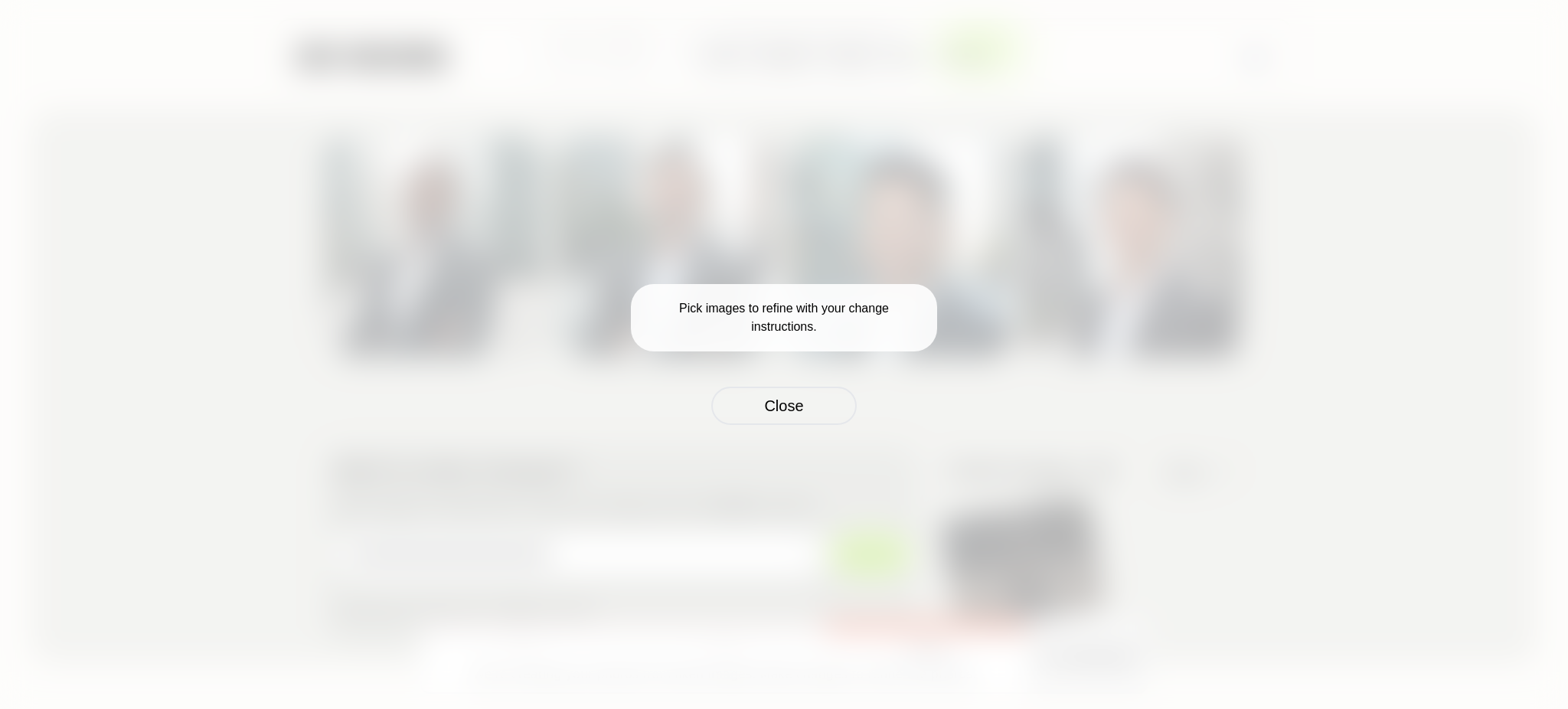
click at [1069, 426] on div "Pick images to refine with your change instructions. Close" at bounding box center [784, 354] width 1568 height 709
click at [858, 416] on div "Pick images to refine with your change instructions. Close" at bounding box center [783, 354] width 307 height 141
click at [834, 413] on button "Close" at bounding box center [783, 405] width 146 height 38
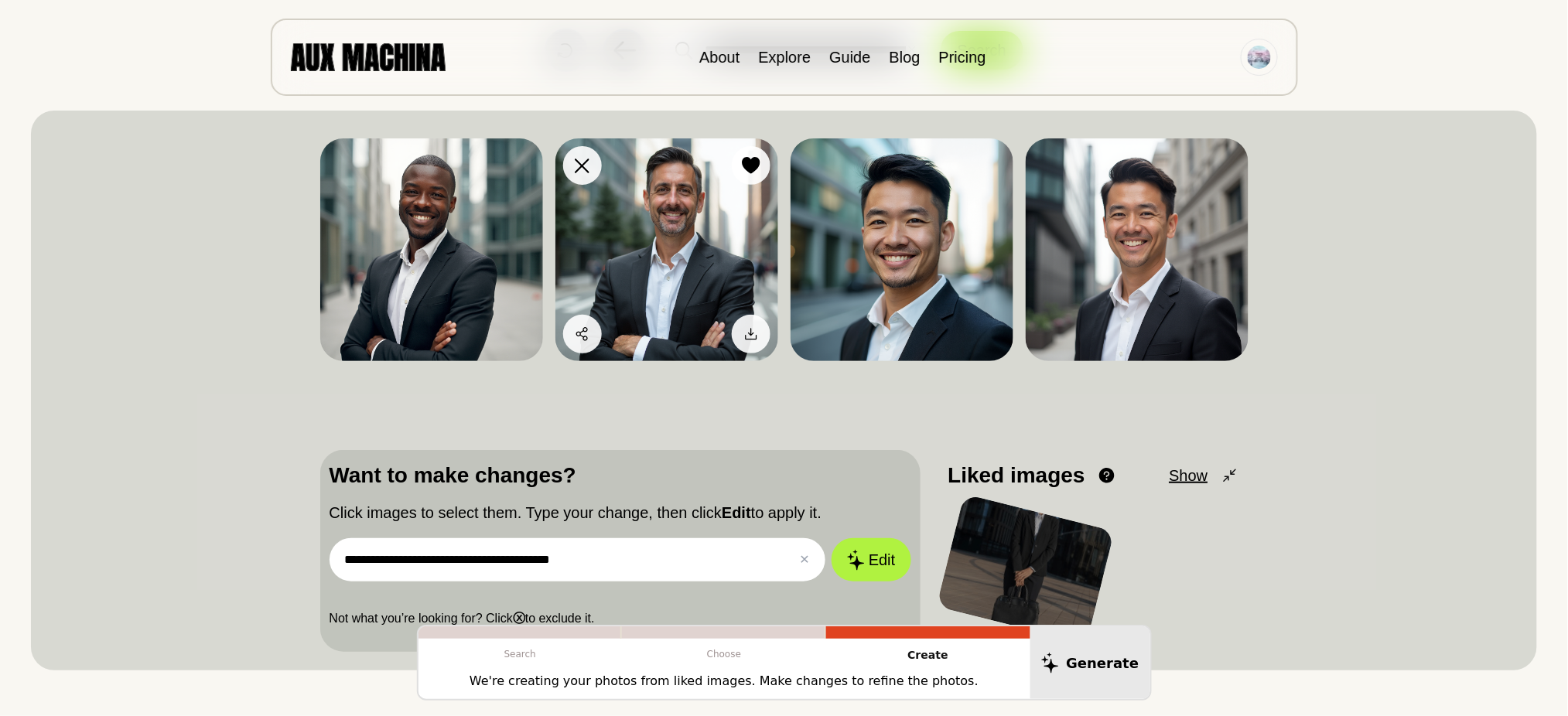
click at [627, 250] on img at bounding box center [667, 250] width 223 height 223
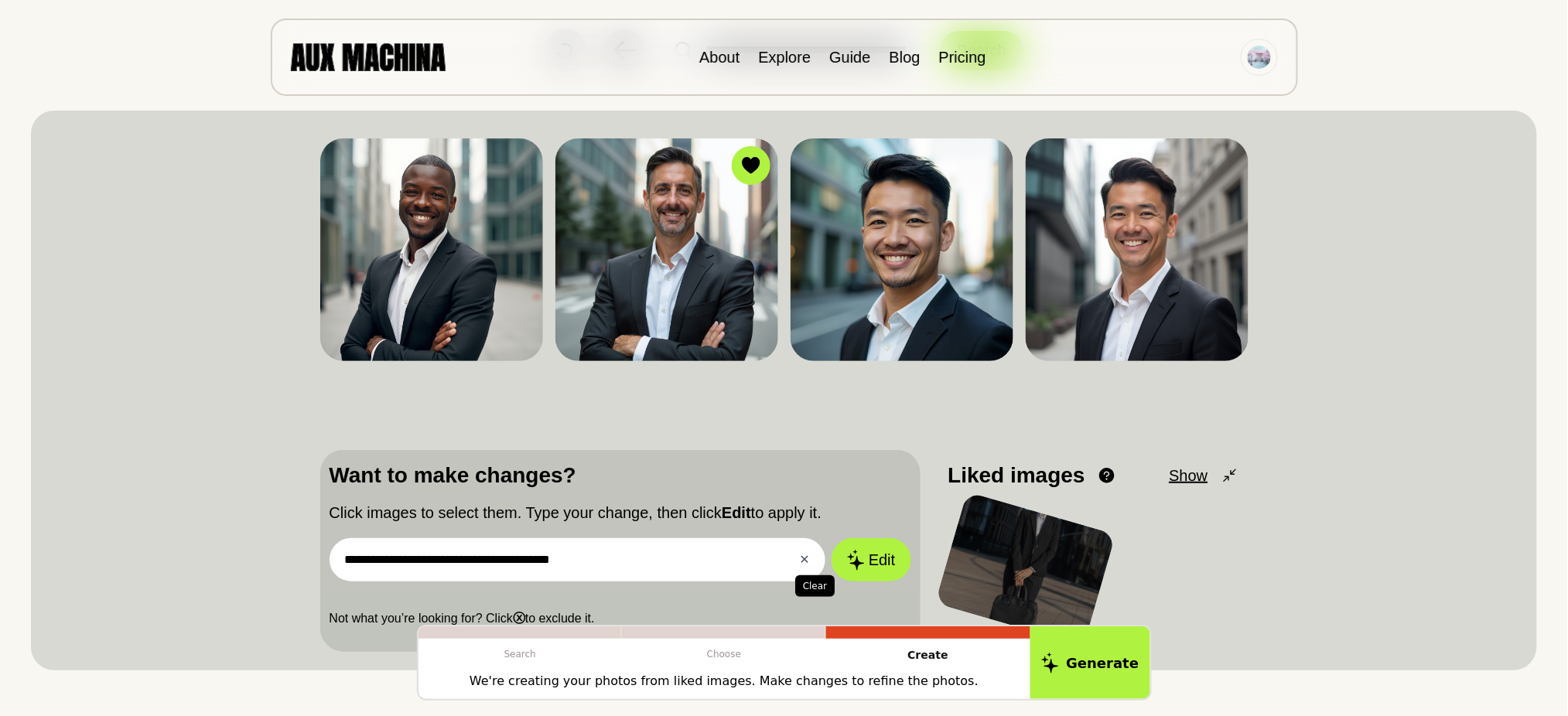
click at [804, 536] on button "✕ Clear" at bounding box center [804, 560] width 10 height 18
click at [728, 240] on img at bounding box center [667, 250] width 223 height 223
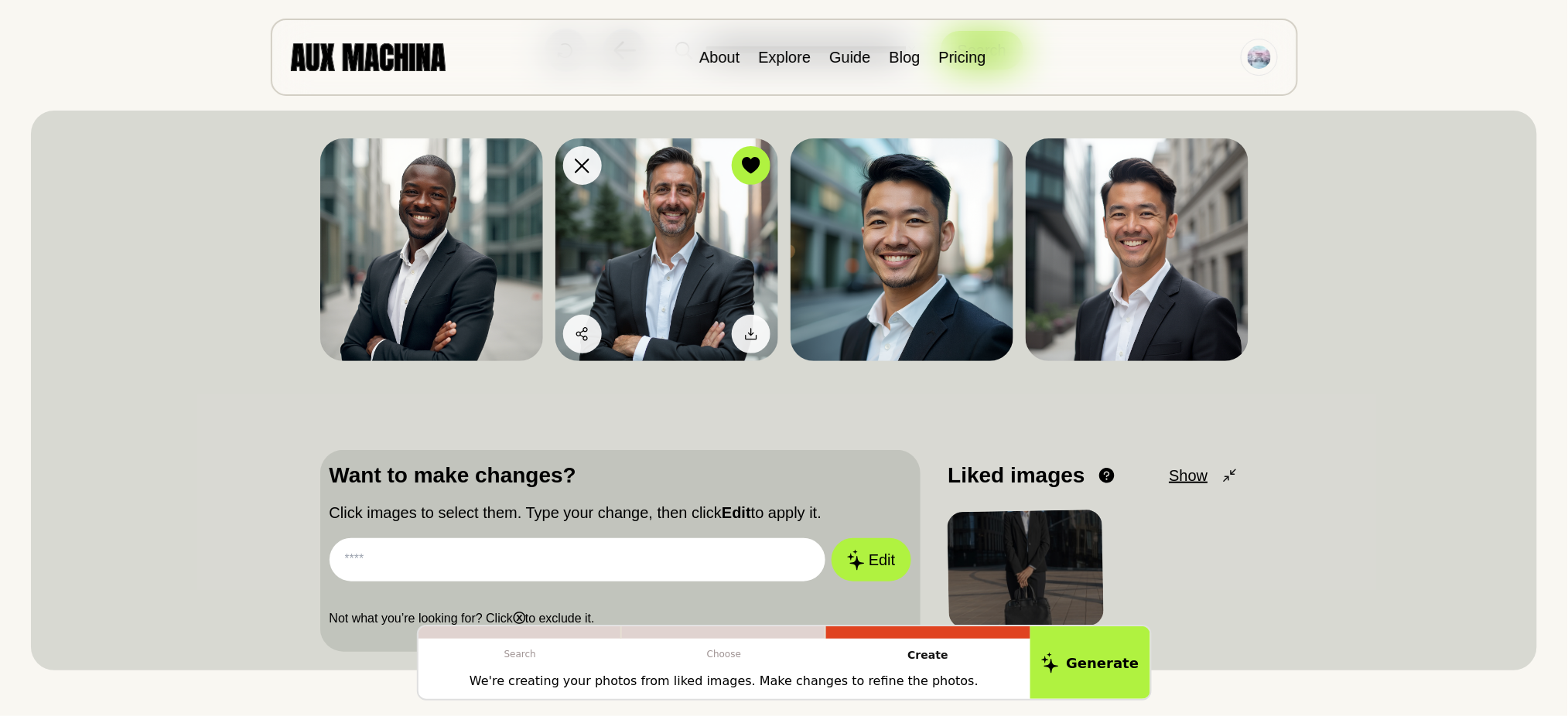
click at [692, 244] on img at bounding box center [667, 250] width 223 height 223
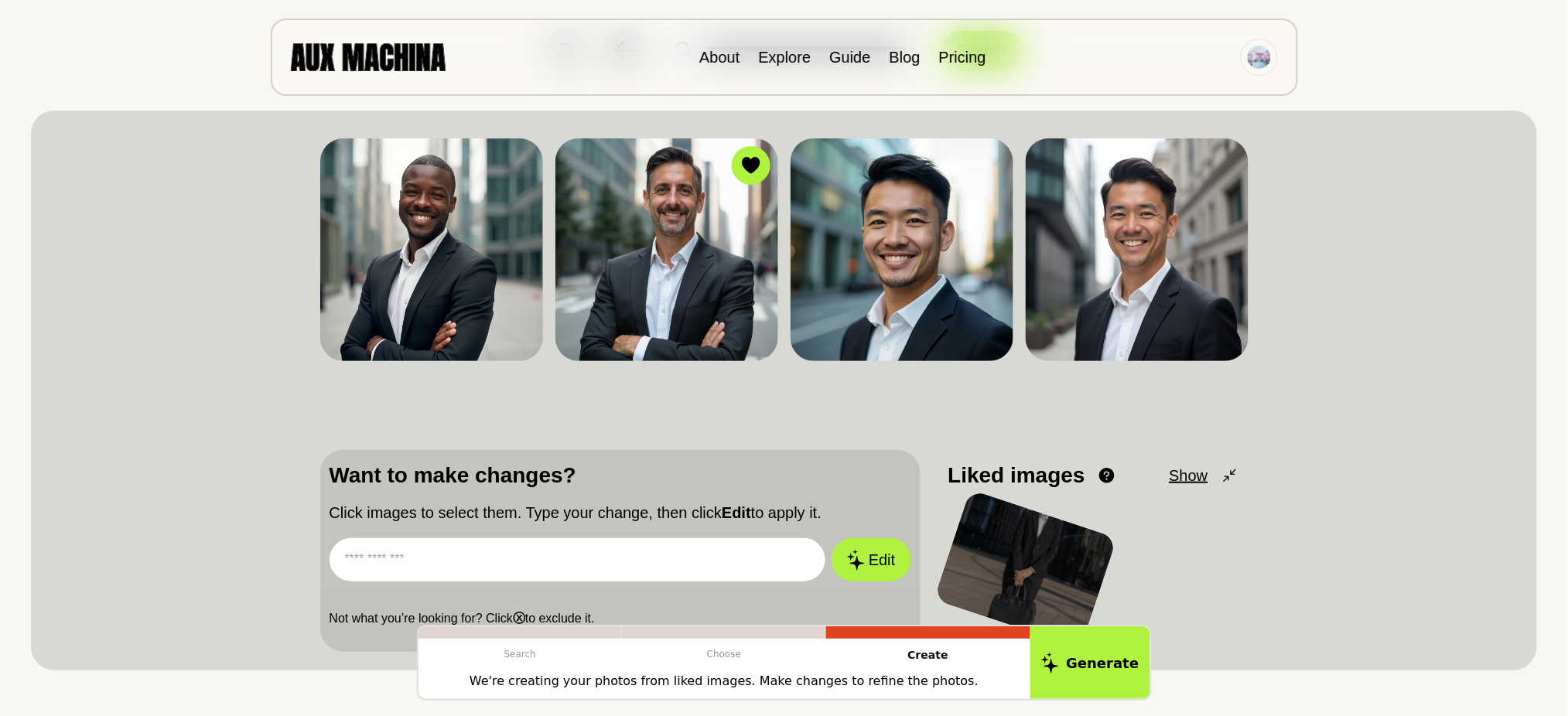
click at [575, 536] on input "text" at bounding box center [577, 559] width 496 height 43
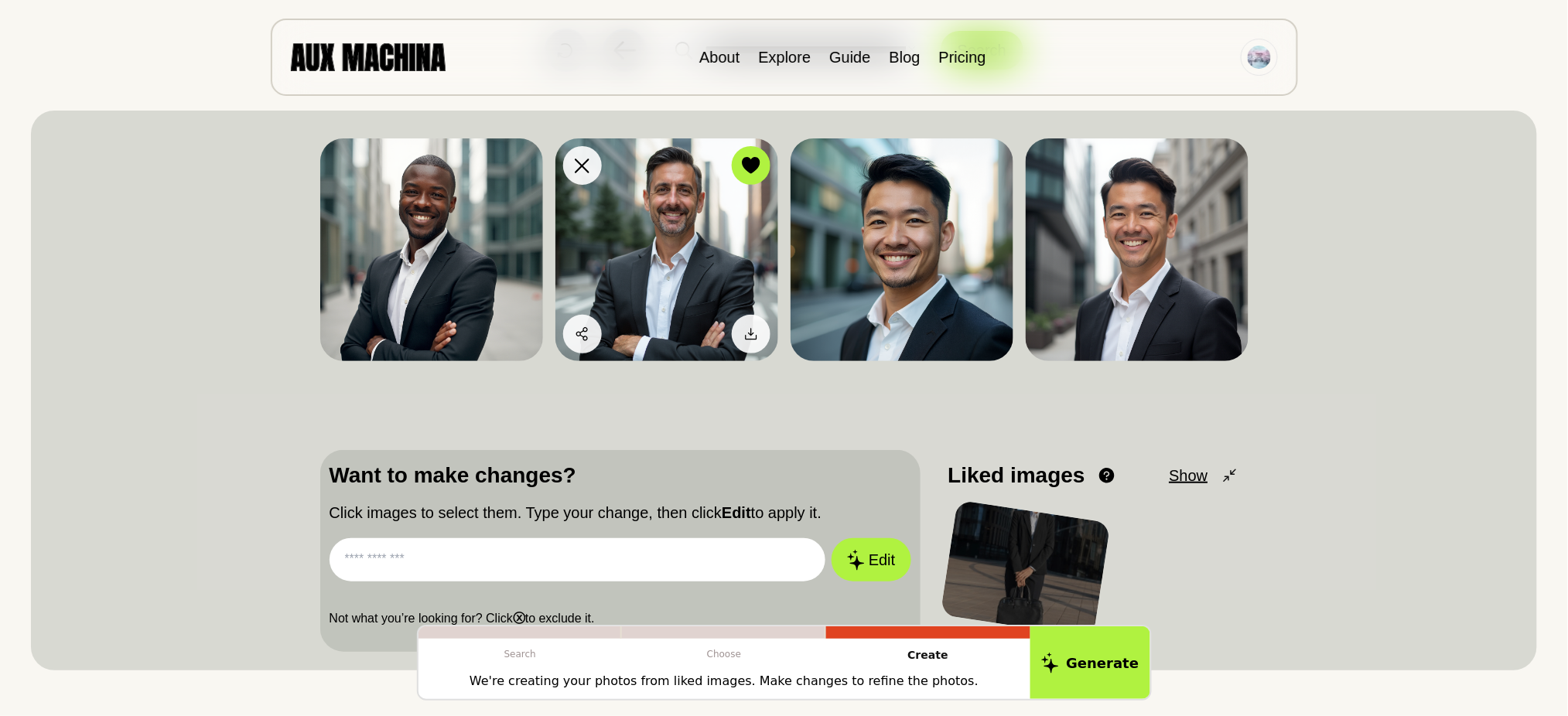
click at [733, 178] on img at bounding box center [667, 250] width 223 height 223
click at [745, 169] on icon at bounding box center [751, 165] width 18 height 17
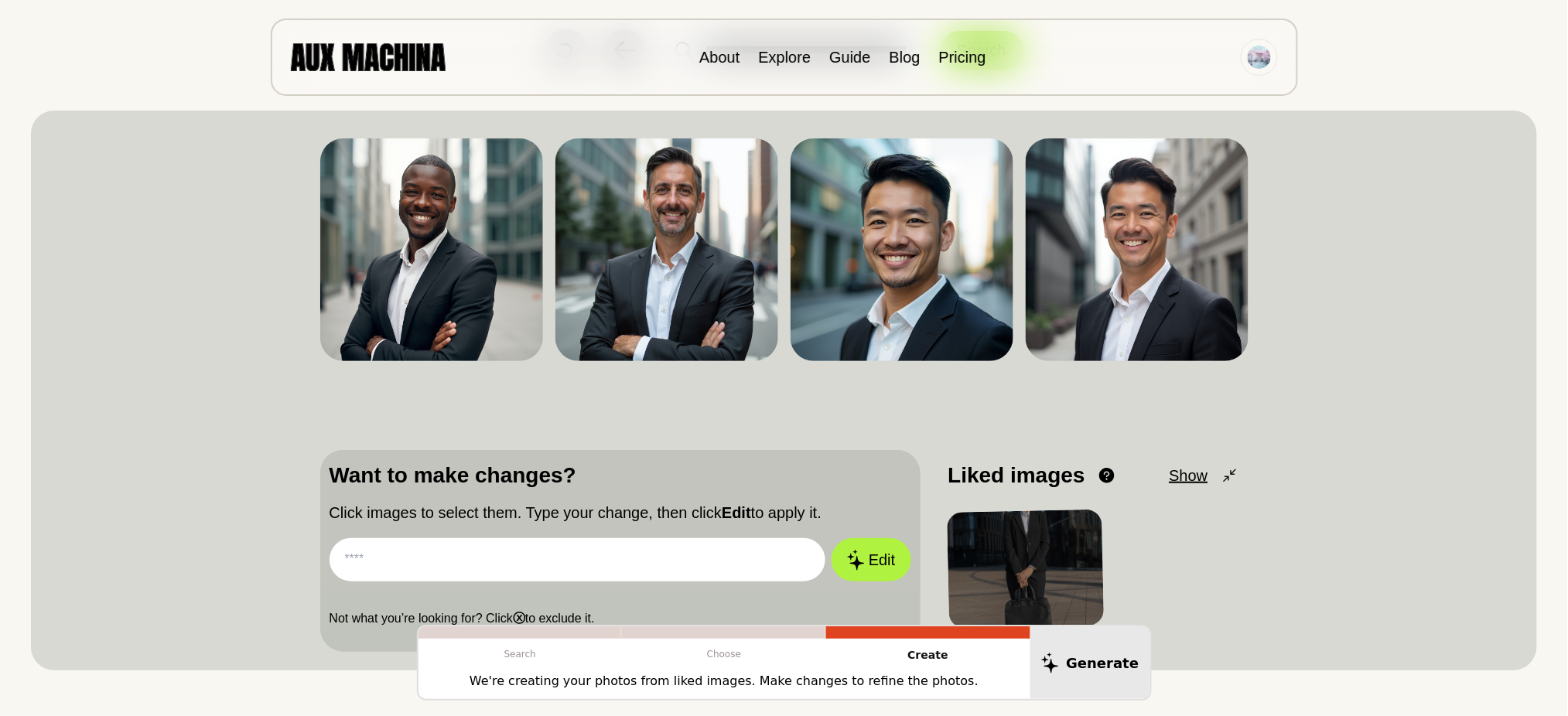
click at [1176, 444] on div "Dislike Like Share Download Dislike Like Share Download Dislike Like Share Down…" at bounding box center [784, 390] width 1506 height 560
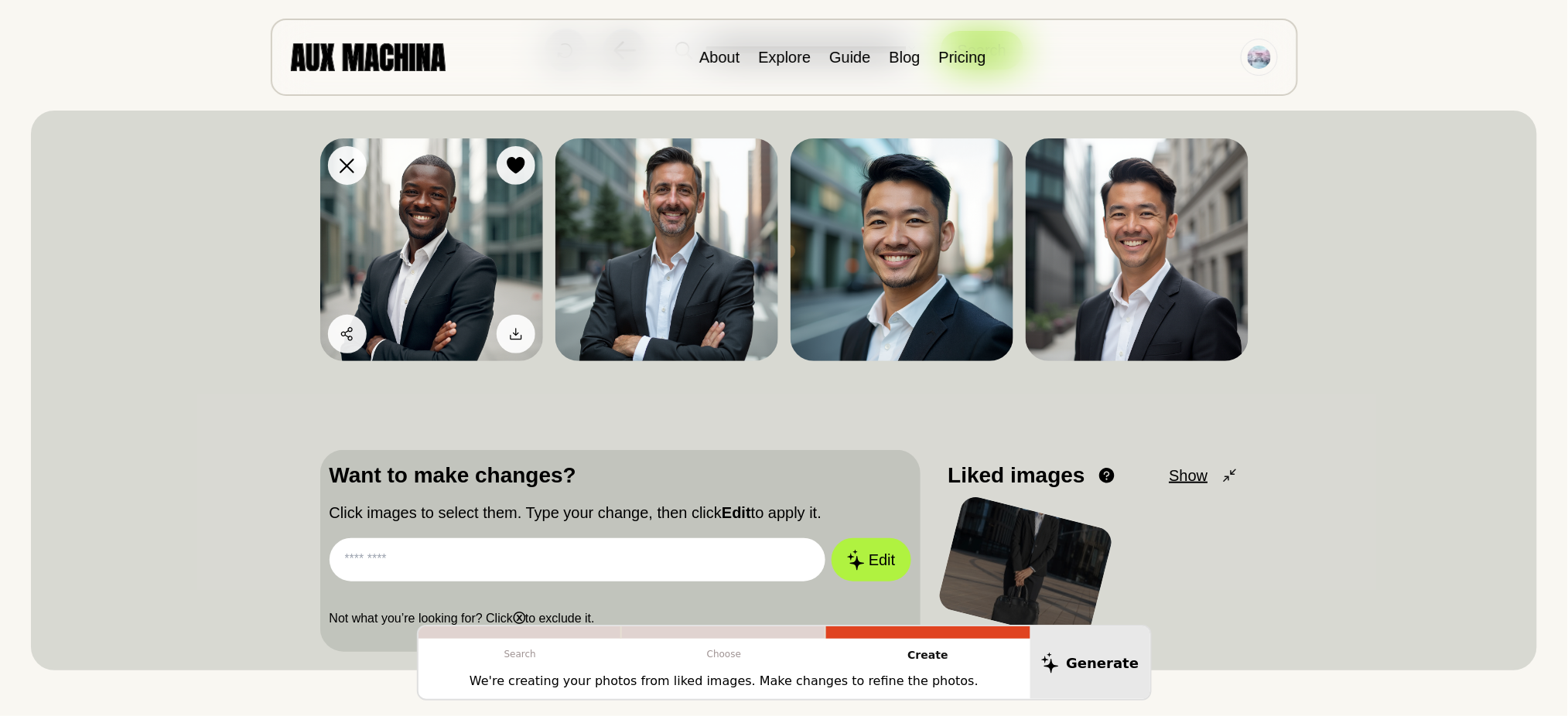
click at [474, 244] on img at bounding box center [431, 250] width 223 height 223
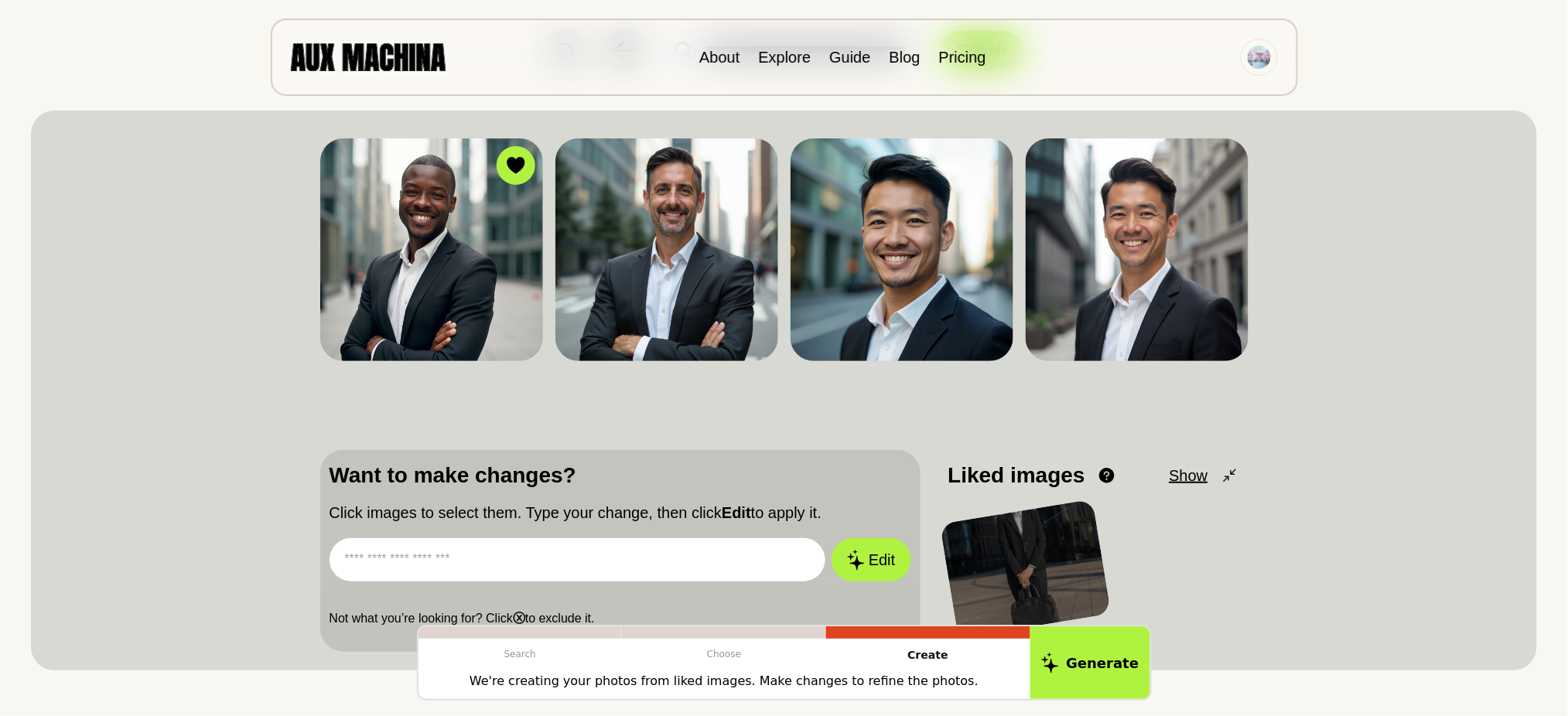
click at [542, 536] on input "text" at bounding box center [577, 559] width 496 height 43
paste input "**********"
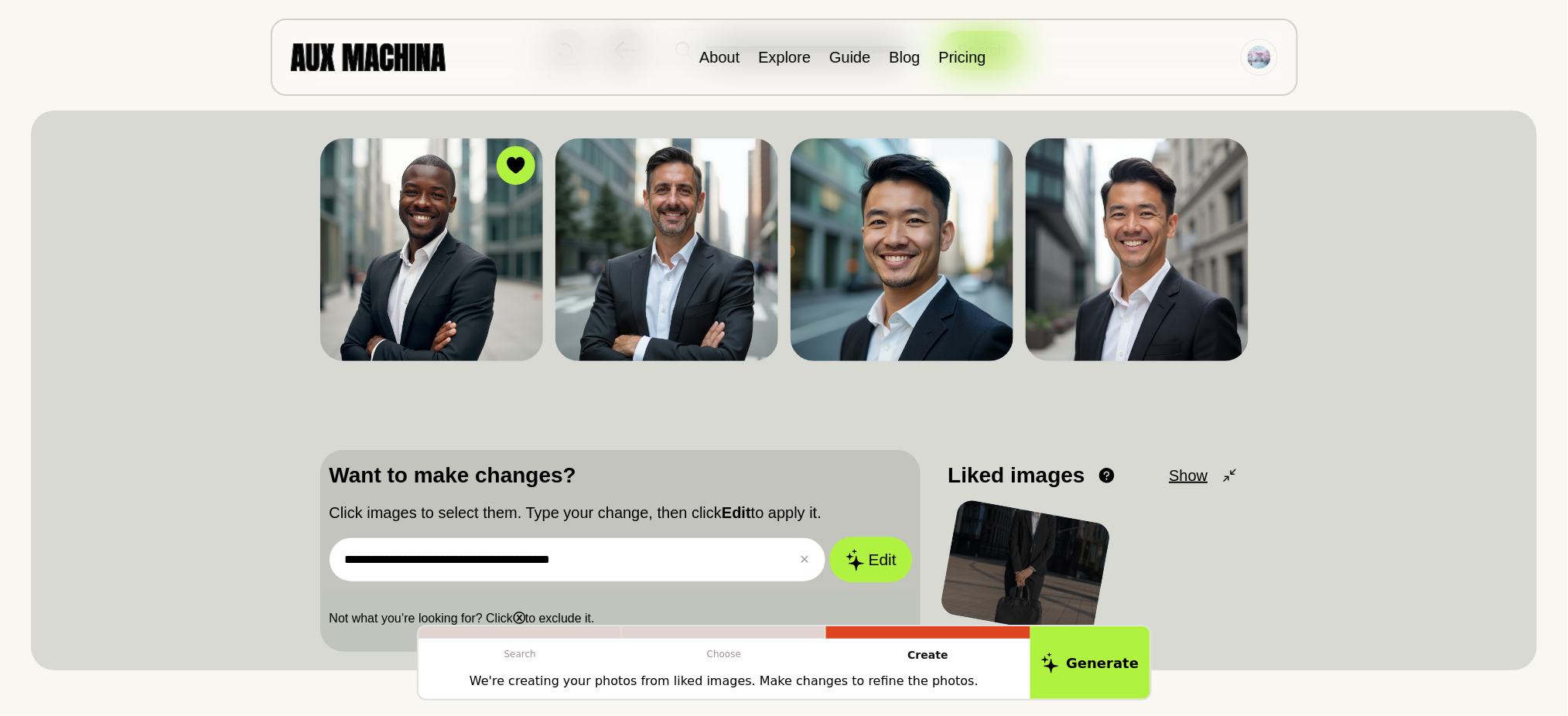
type input "**********"
click at [858, 536] on icon at bounding box center [854, 560] width 17 height 22
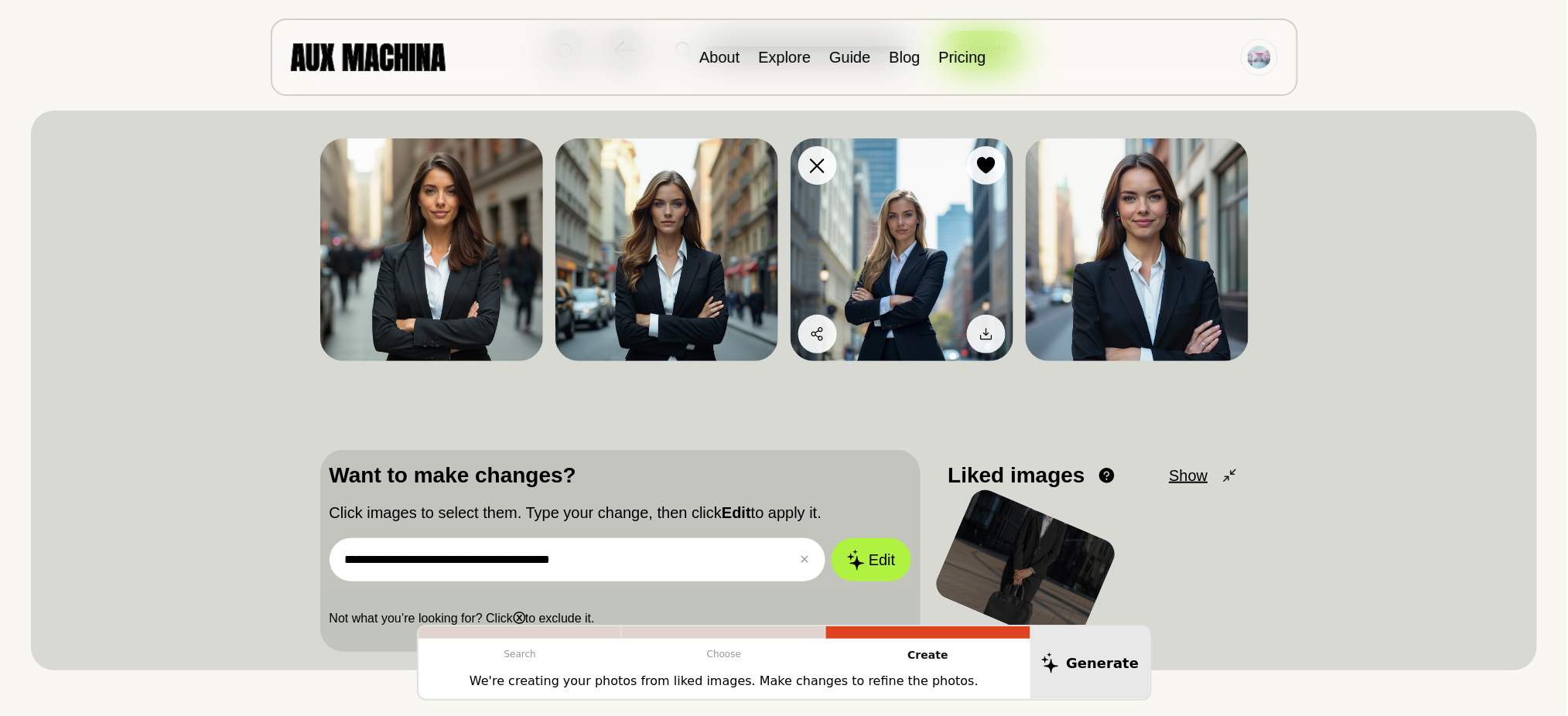
click at [863, 246] on img at bounding box center [902, 250] width 223 height 223
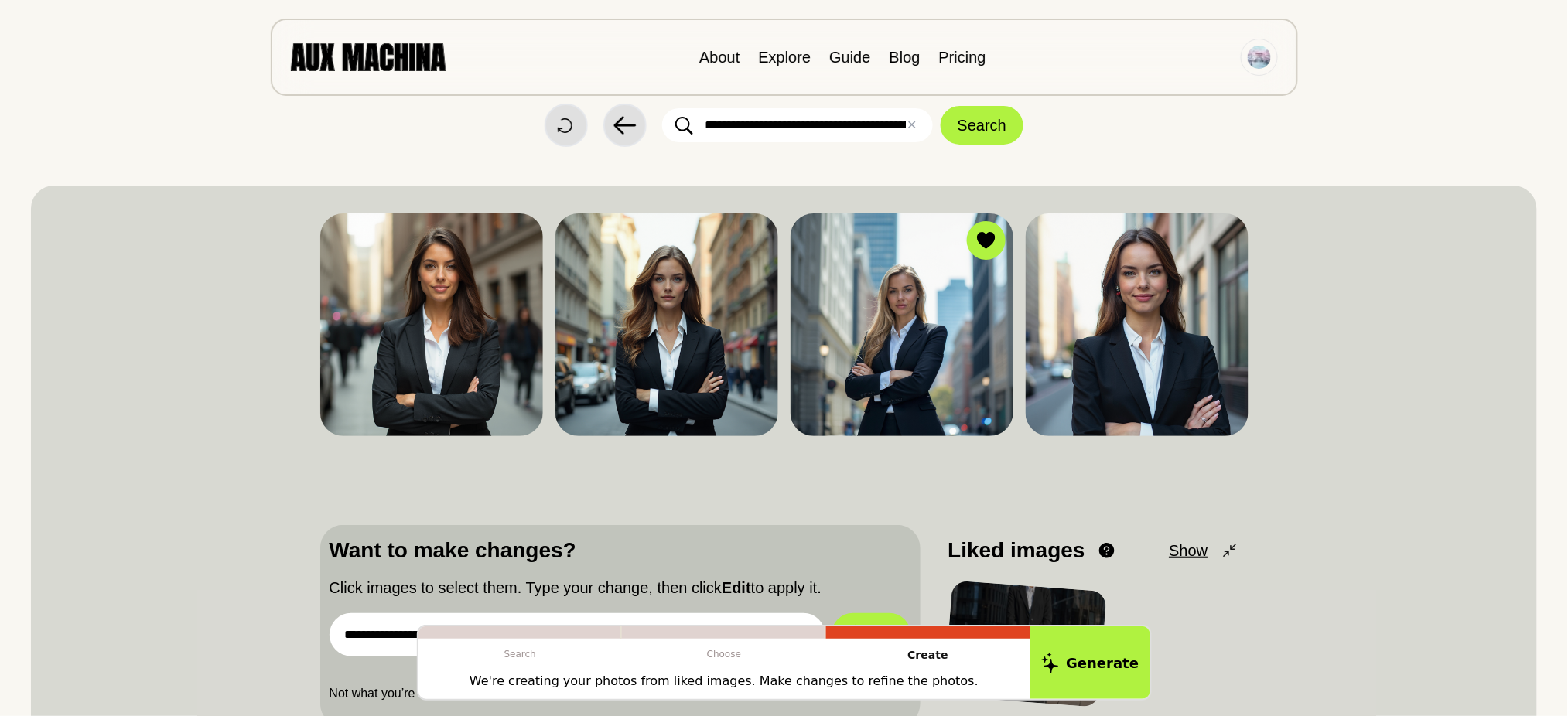
scroll to position [0, 0]
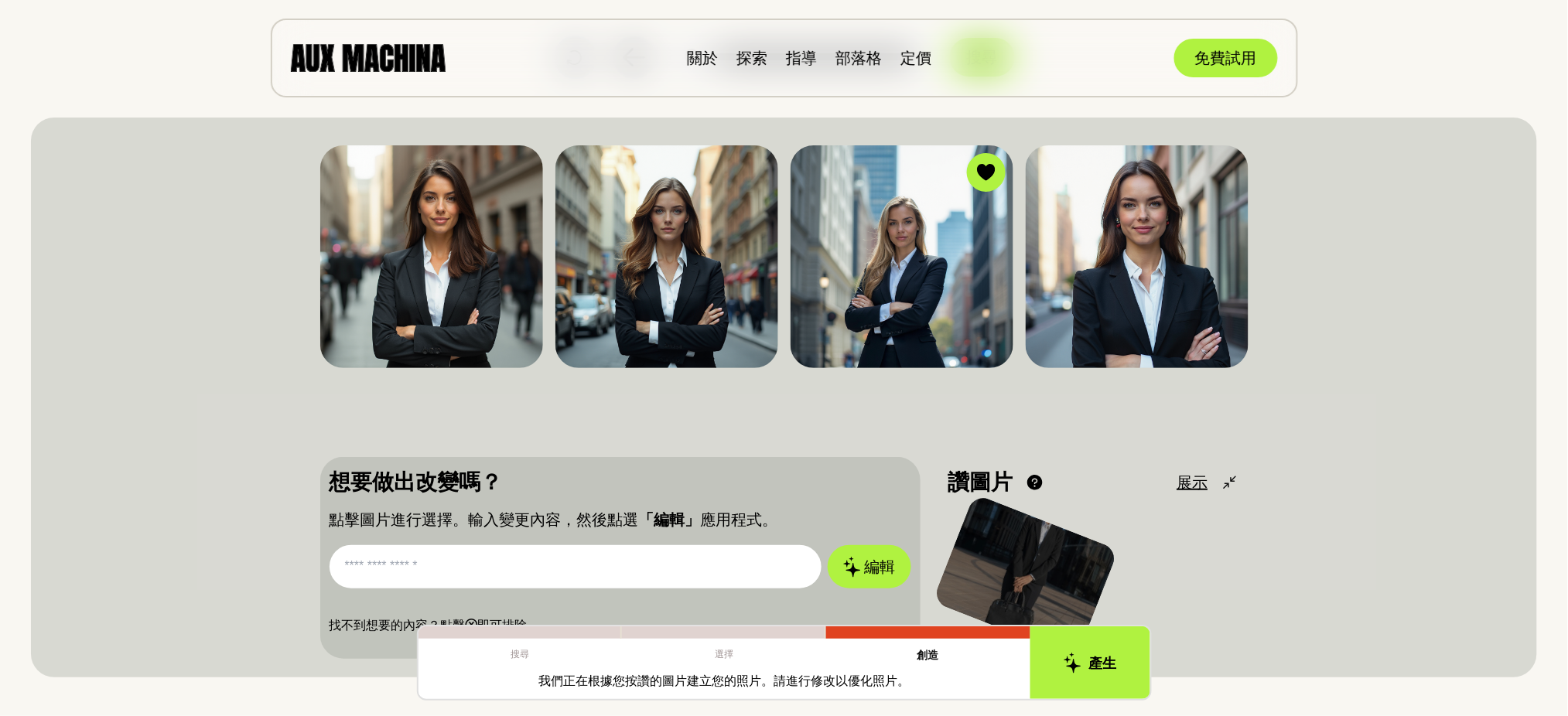
scroll to position [103, 0]
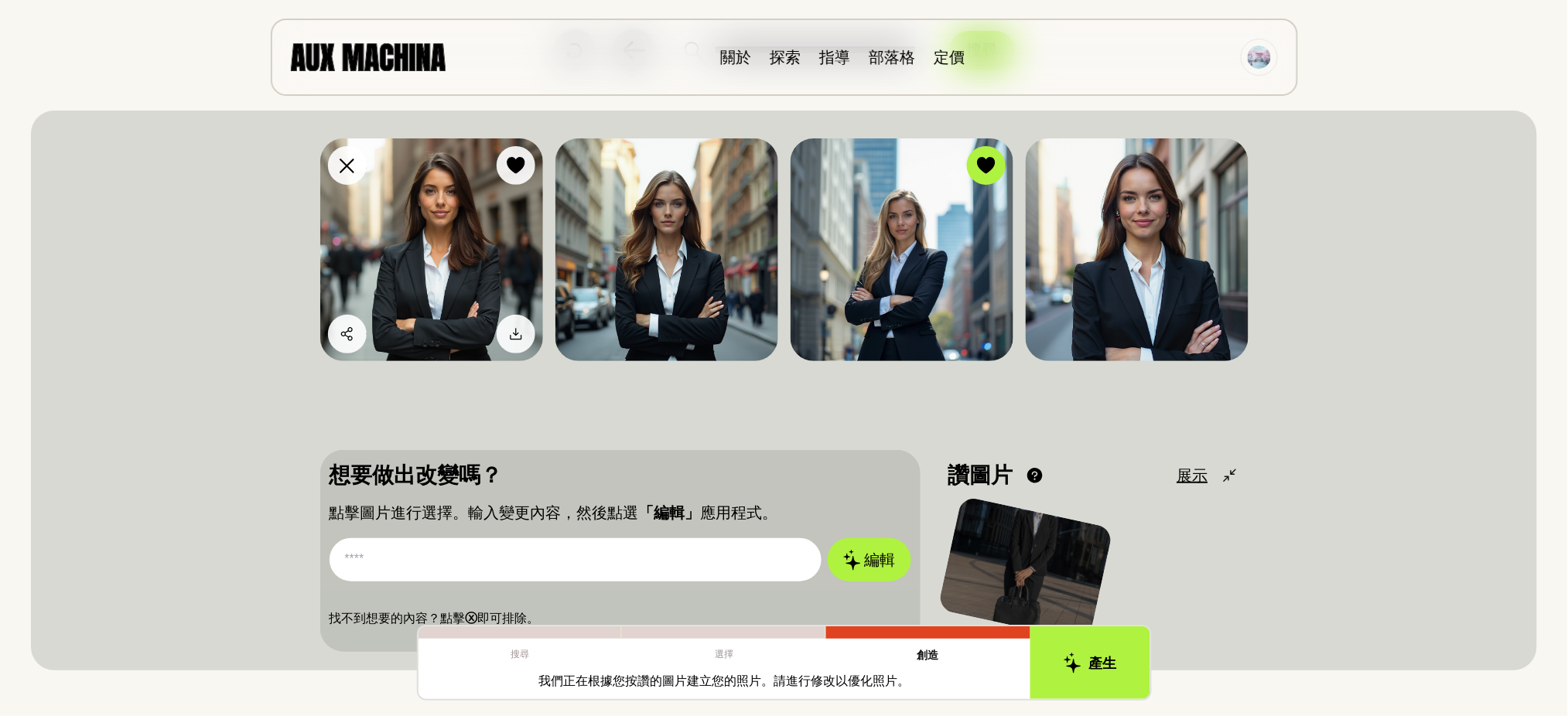
click at [423, 260] on img at bounding box center [431, 250] width 223 height 223
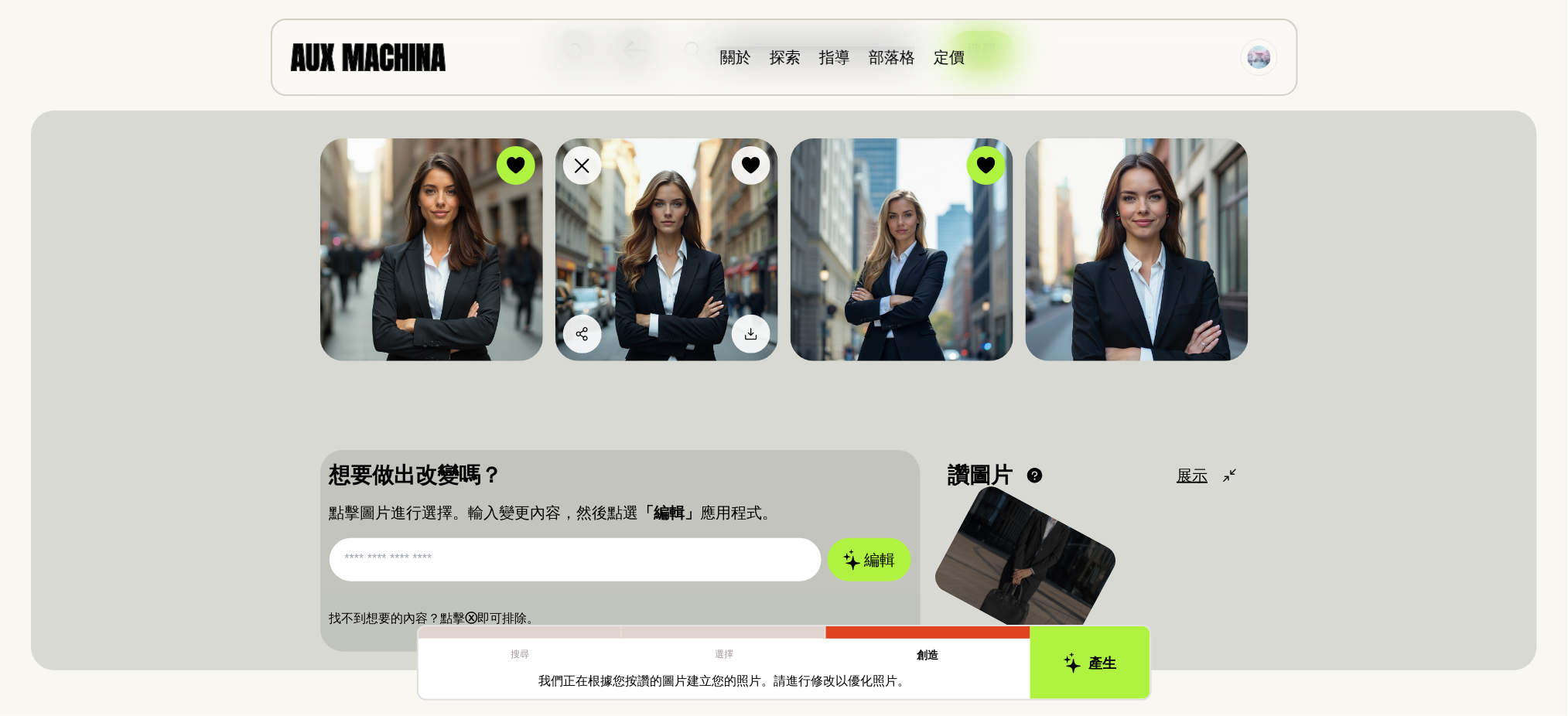
click at [688, 259] on img at bounding box center [667, 250] width 223 height 223
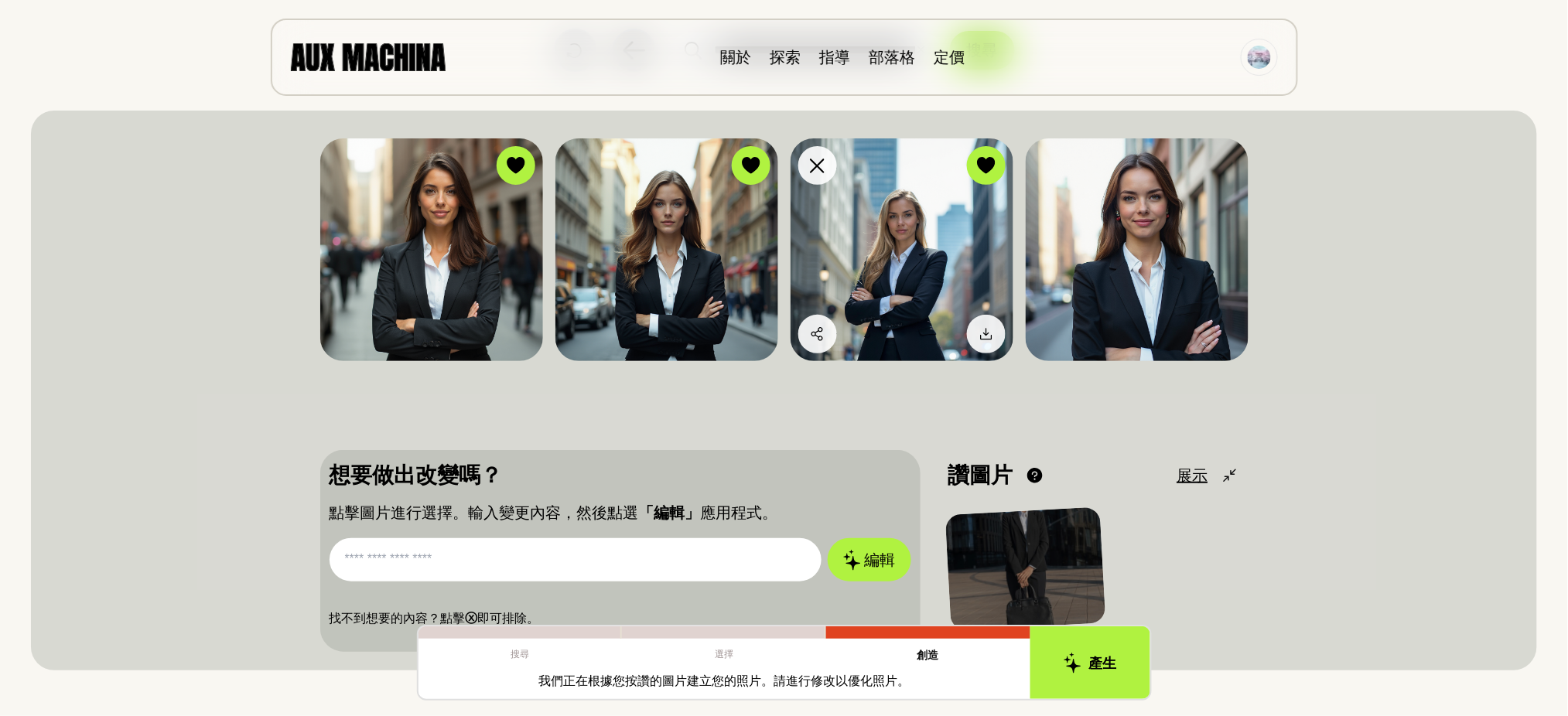
click at [887, 256] on img at bounding box center [902, 250] width 223 height 223
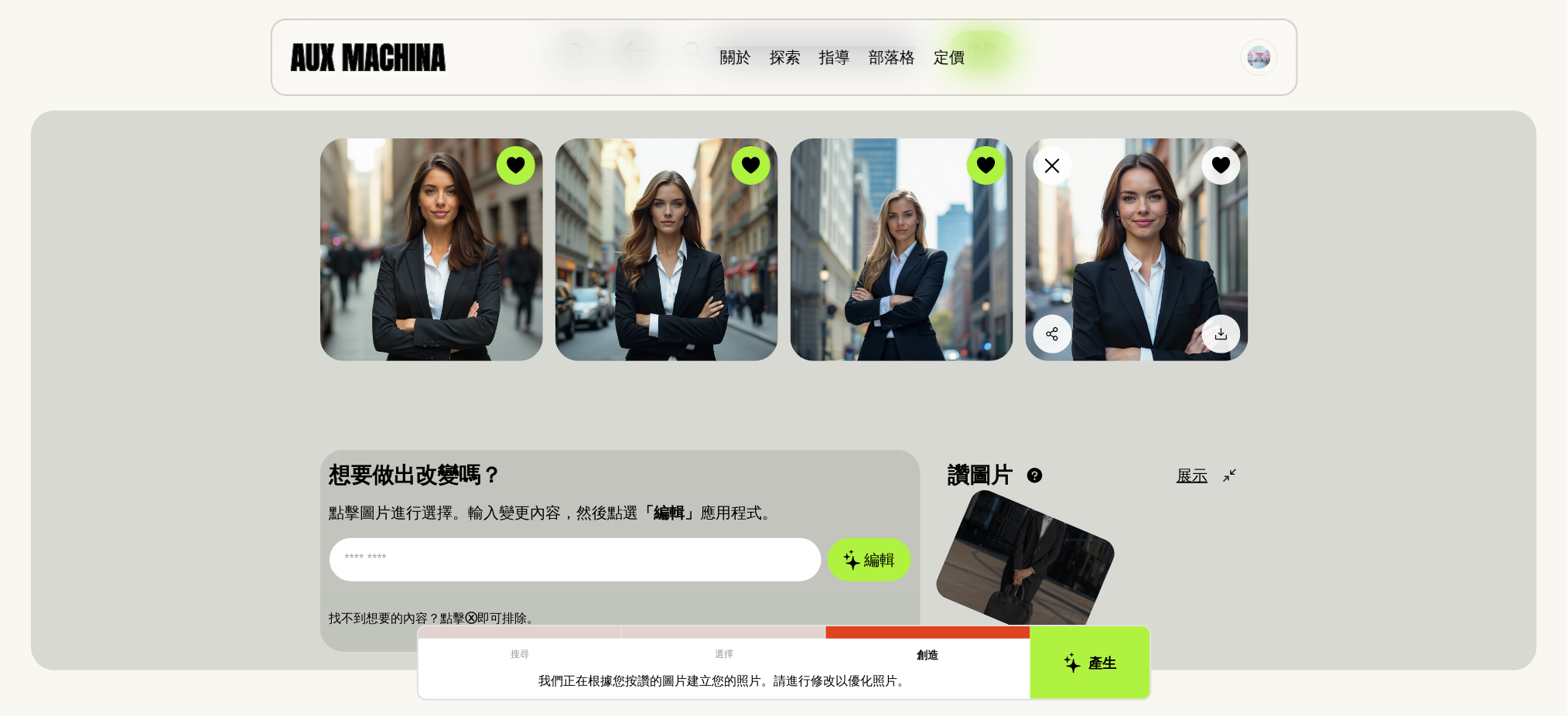
click at [1095, 254] on img at bounding box center [1137, 250] width 223 height 223
click at [1230, 164] on icon at bounding box center [1221, 165] width 18 height 17
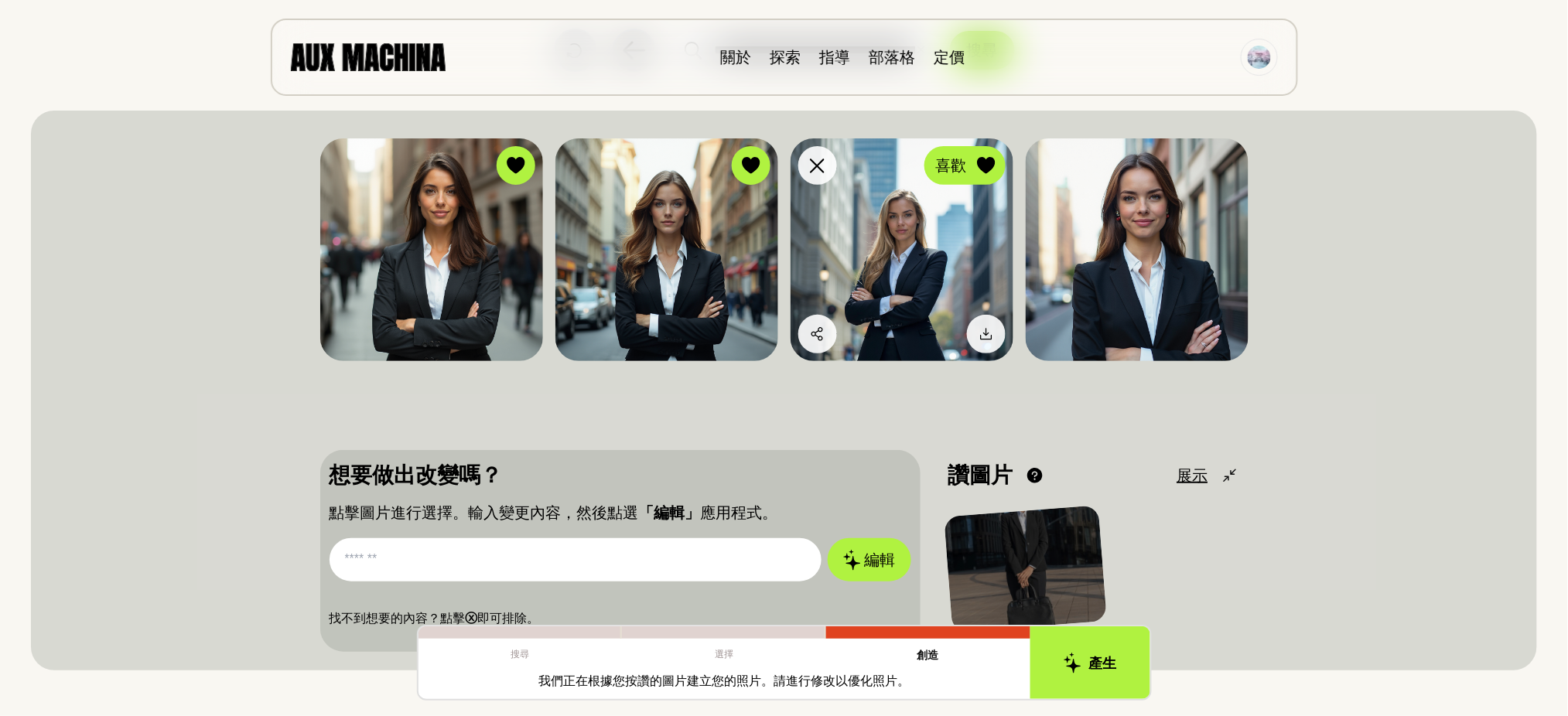
click at [985, 161] on icon at bounding box center [985, 165] width 17 height 17
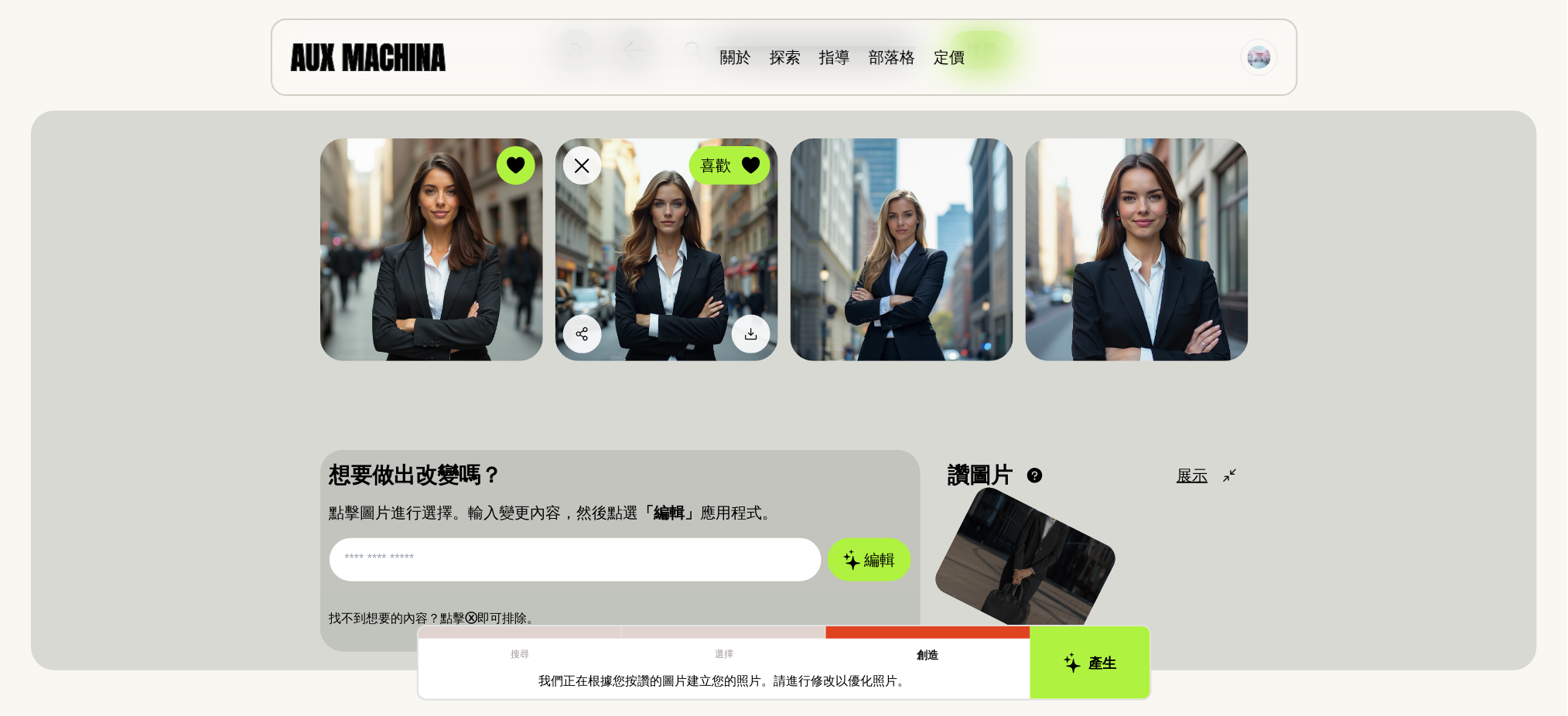
click at [748, 165] on icon at bounding box center [750, 165] width 17 height 17
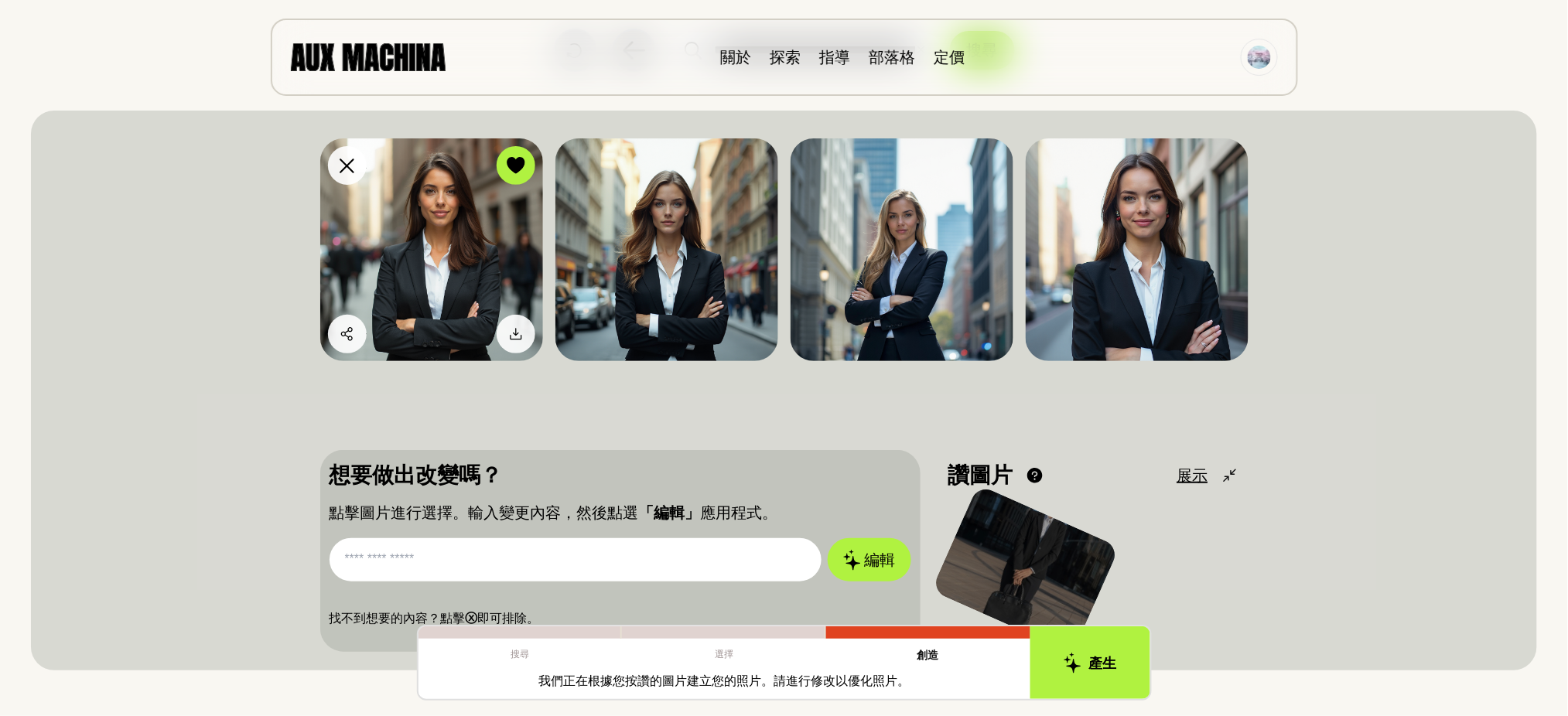
click at [514, 157] on icon at bounding box center [515, 165] width 18 height 17
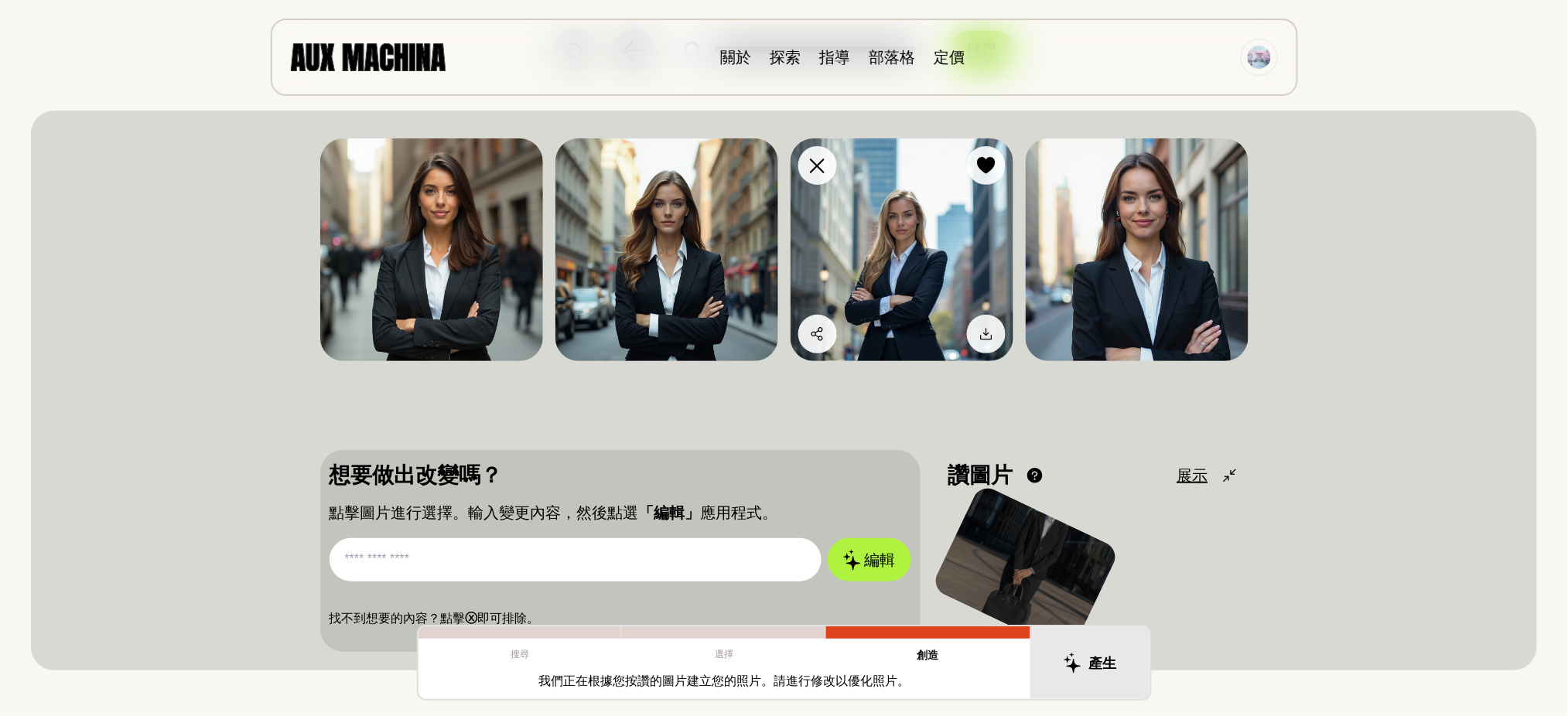
click at [944, 253] on img at bounding box center [902, 250] width 223 height 223
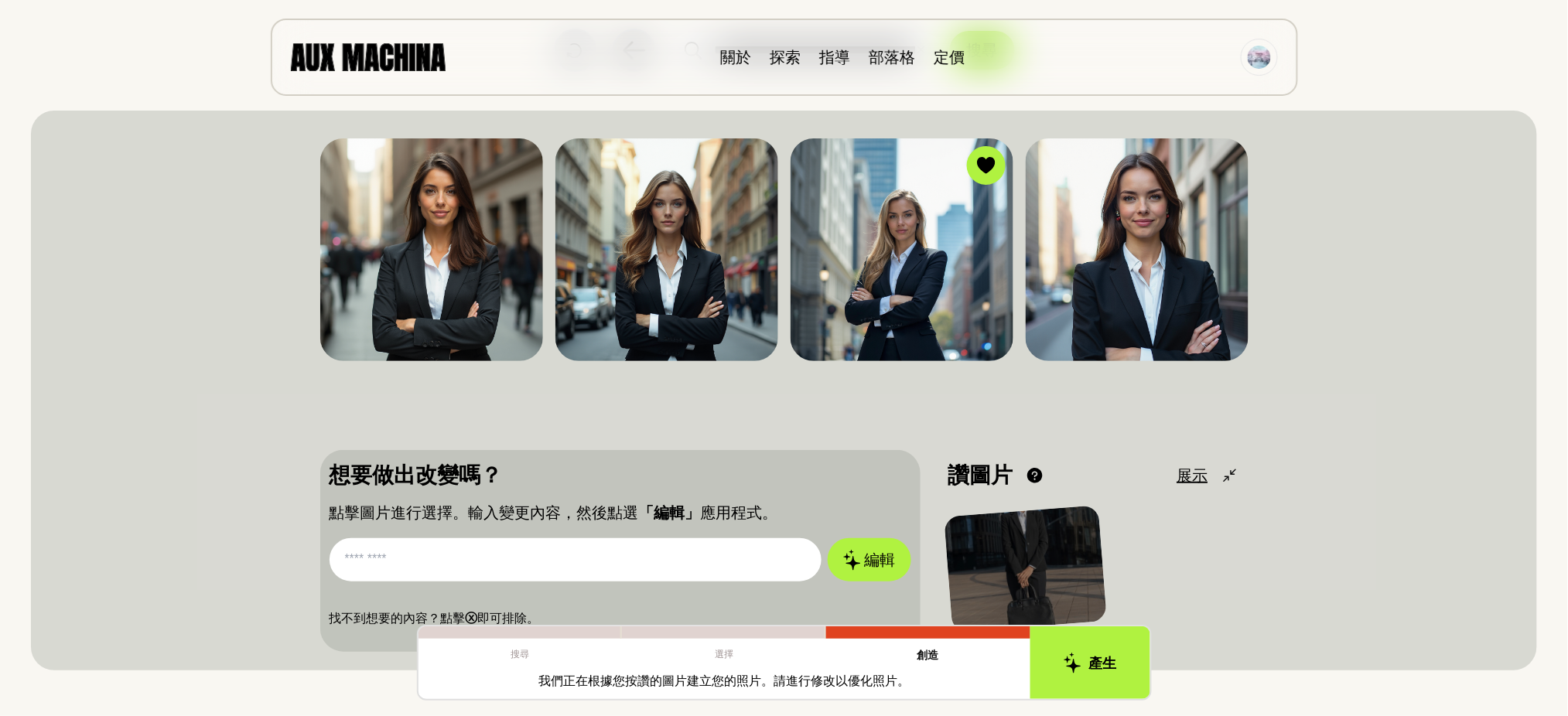
click at [485, 547] on input "text" at bounding box center [576, 559] width 492 height 43
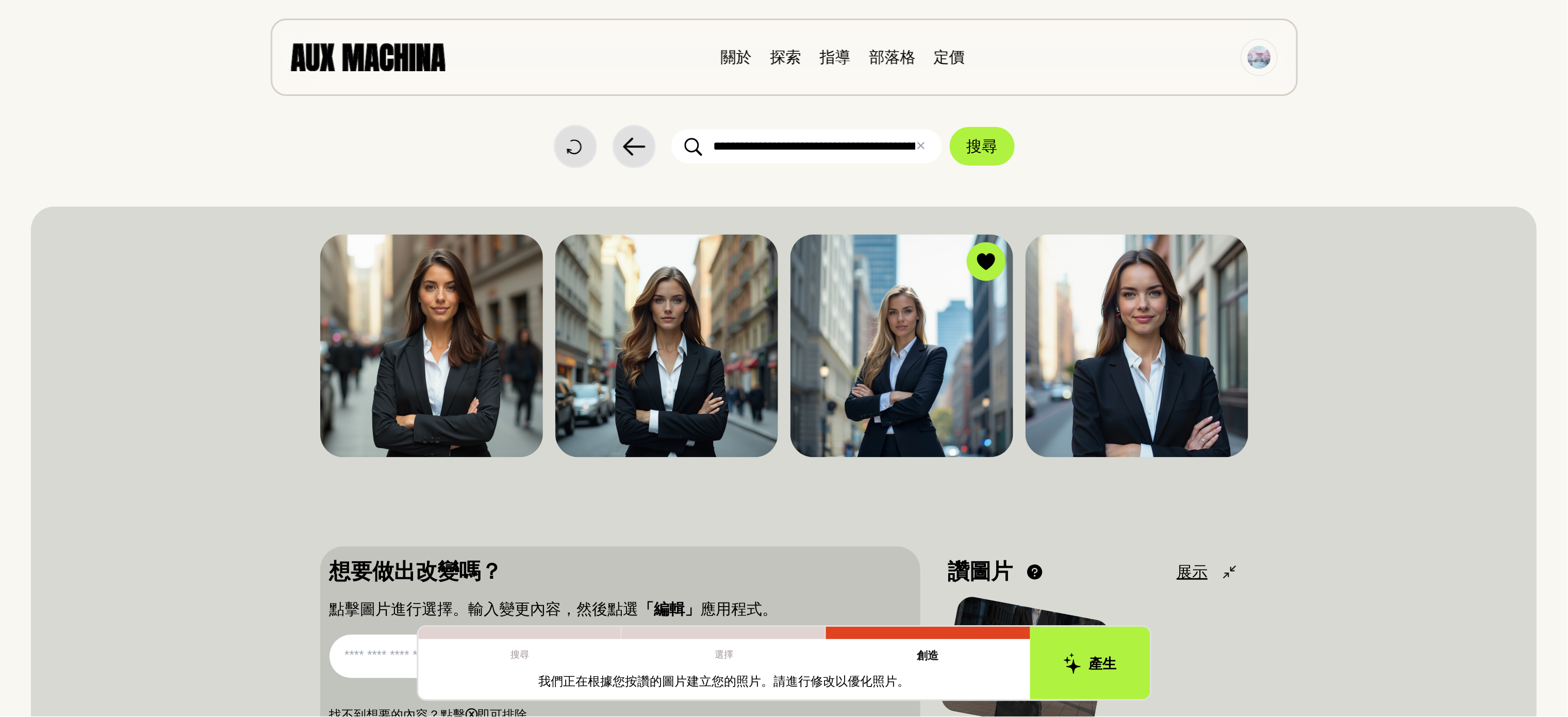
scroll to position [0, 0]
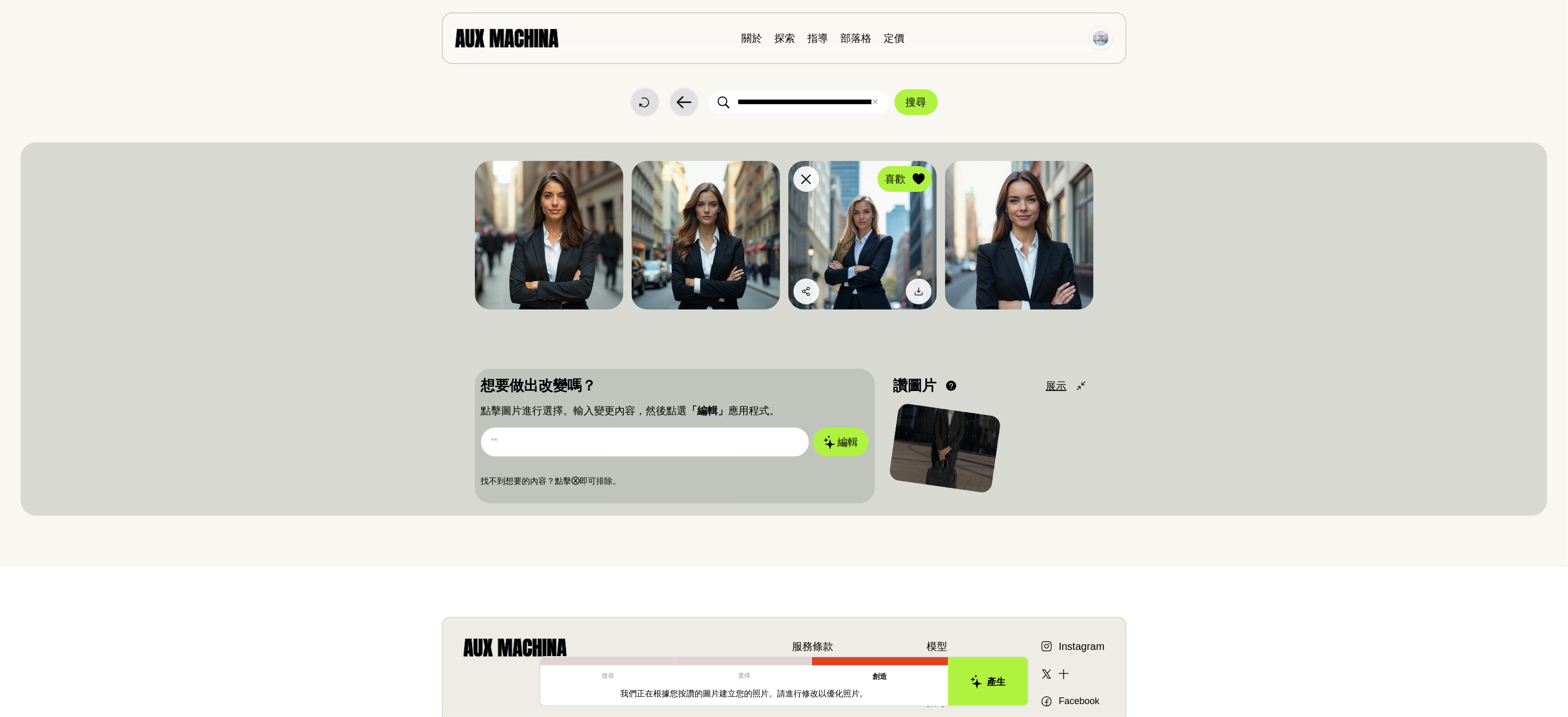
click at [913, 172] on div at bounding box center [919, 178] width 15 height 15
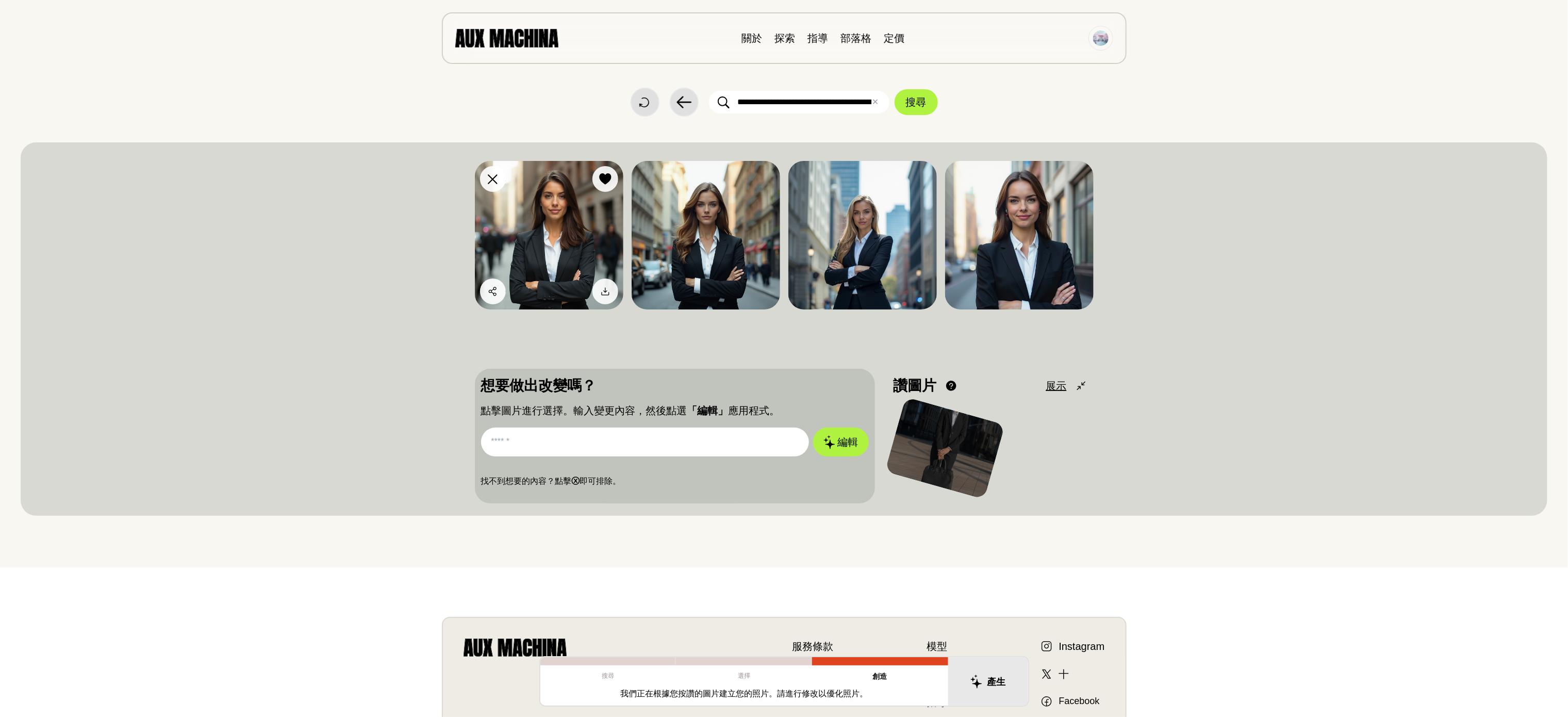
click at [508, 249] on img at bounding box center [549, 235] width 149 height 149
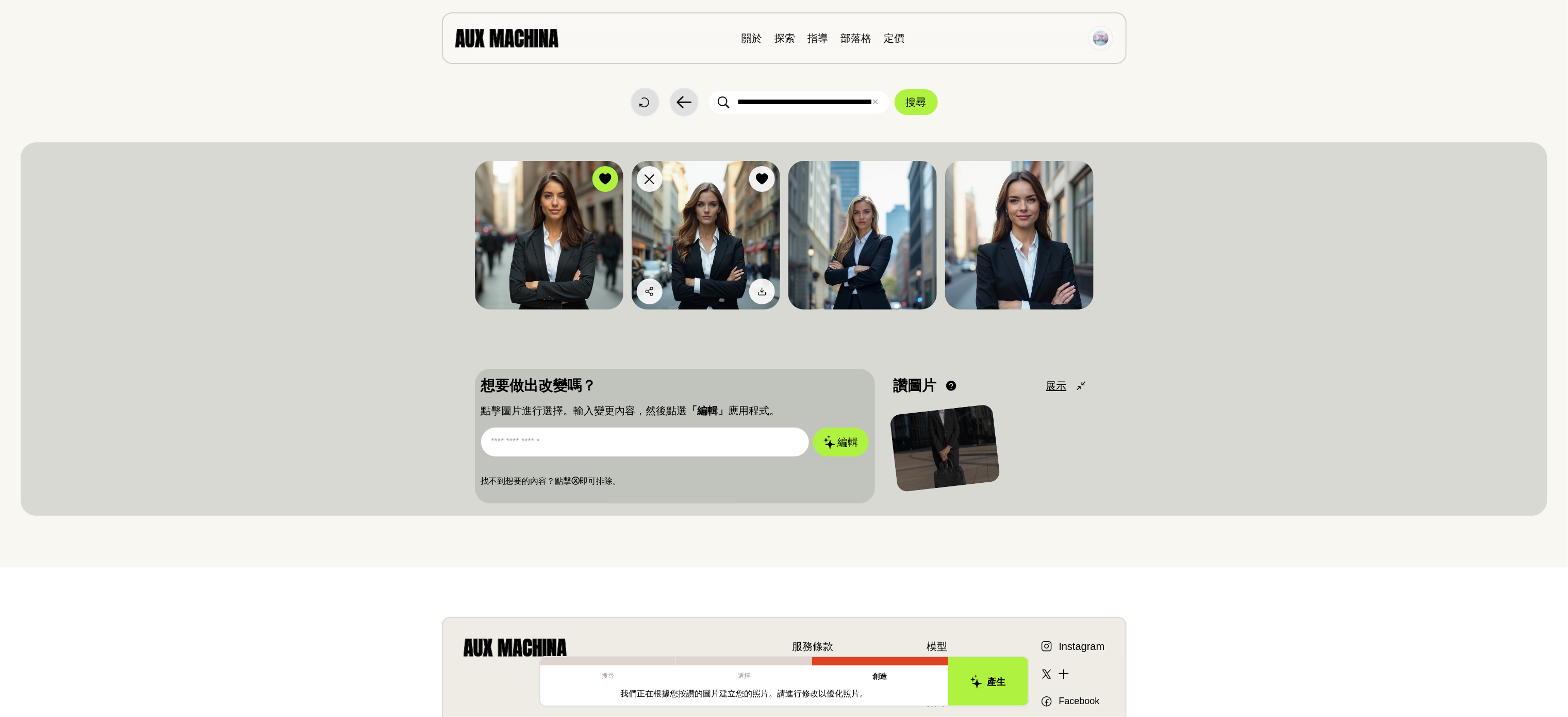
click at [670, 245] on img at bounding box center [706, 235] width 149 height 149
click at [606, 194] on img at bounding box center [549, 235] width 149 height 149
click at [708, 219] on img at bounding box center [706, 235] width 149 height 149
click at [761, 185] on div at bounding box center [761, 178] width 15 height 15
click at [599, 176] on icon at bounding box center [606, 178] width 12 height 12
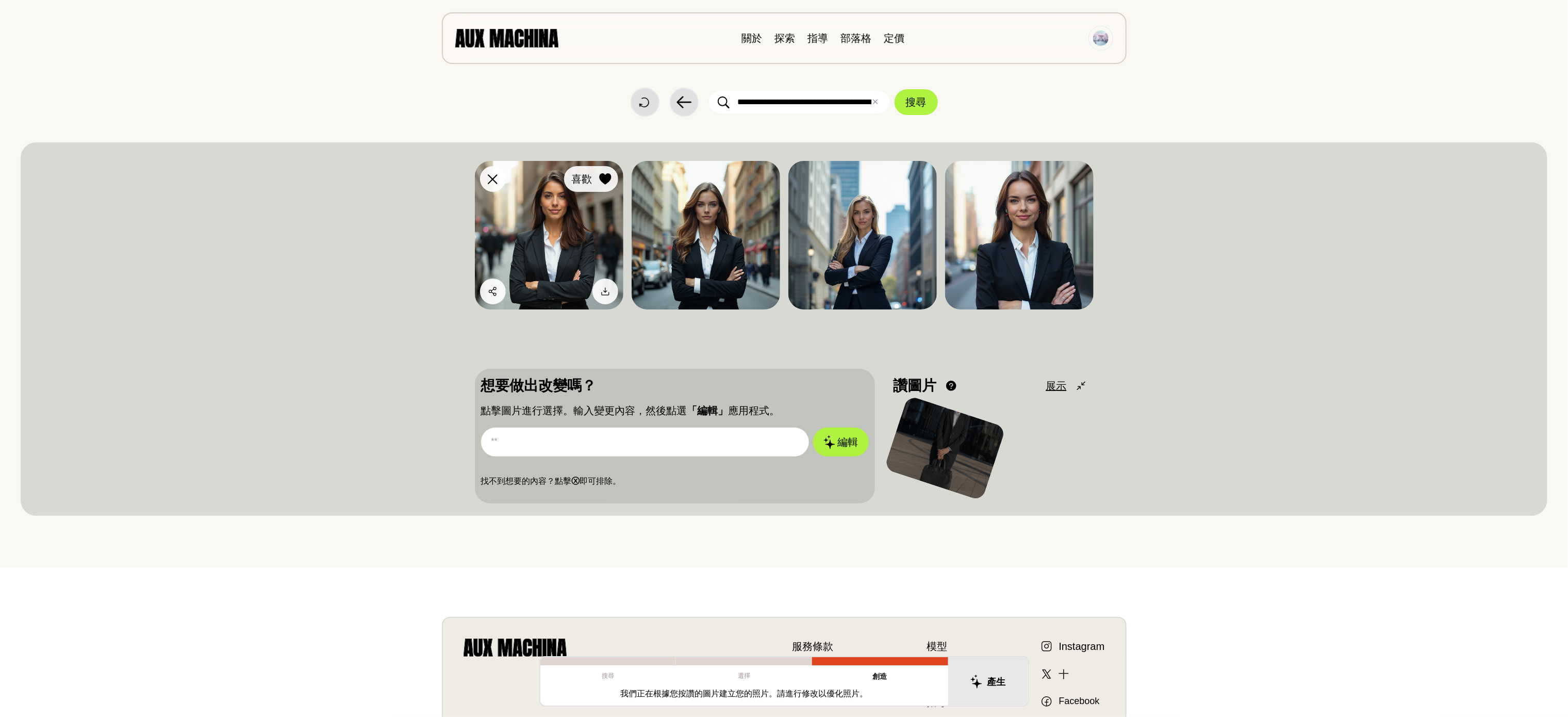
click at [600, 181] on icon at bounding box center [606, 178] width 12 height 12
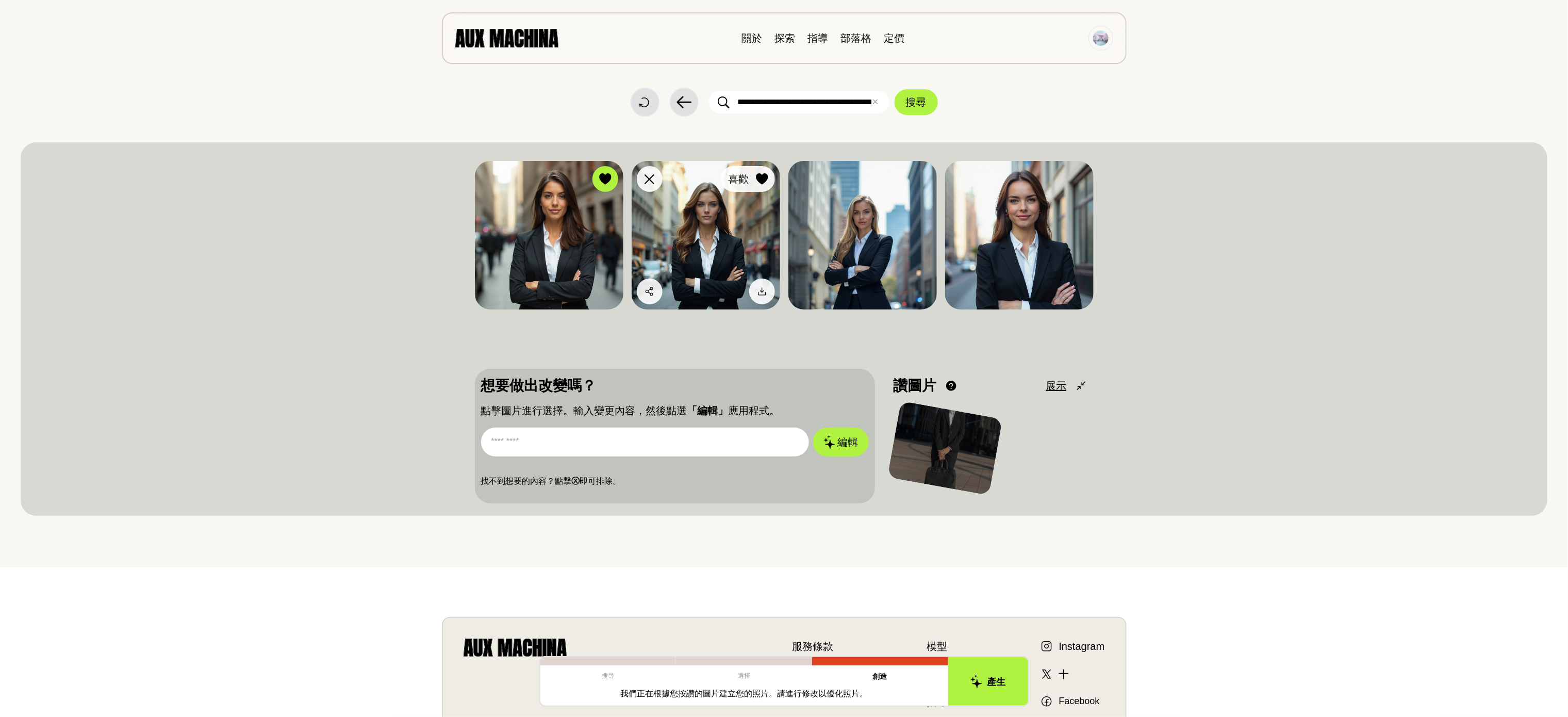
click at [763, 174] on icon at bounding box center [761, 178] width 12 height 12
click at [609, 178] on icon at bounding box center [605, 178] width 12 height 12
click at [760, 176] on icon at bounding box center [761, 178] width 12 height 12
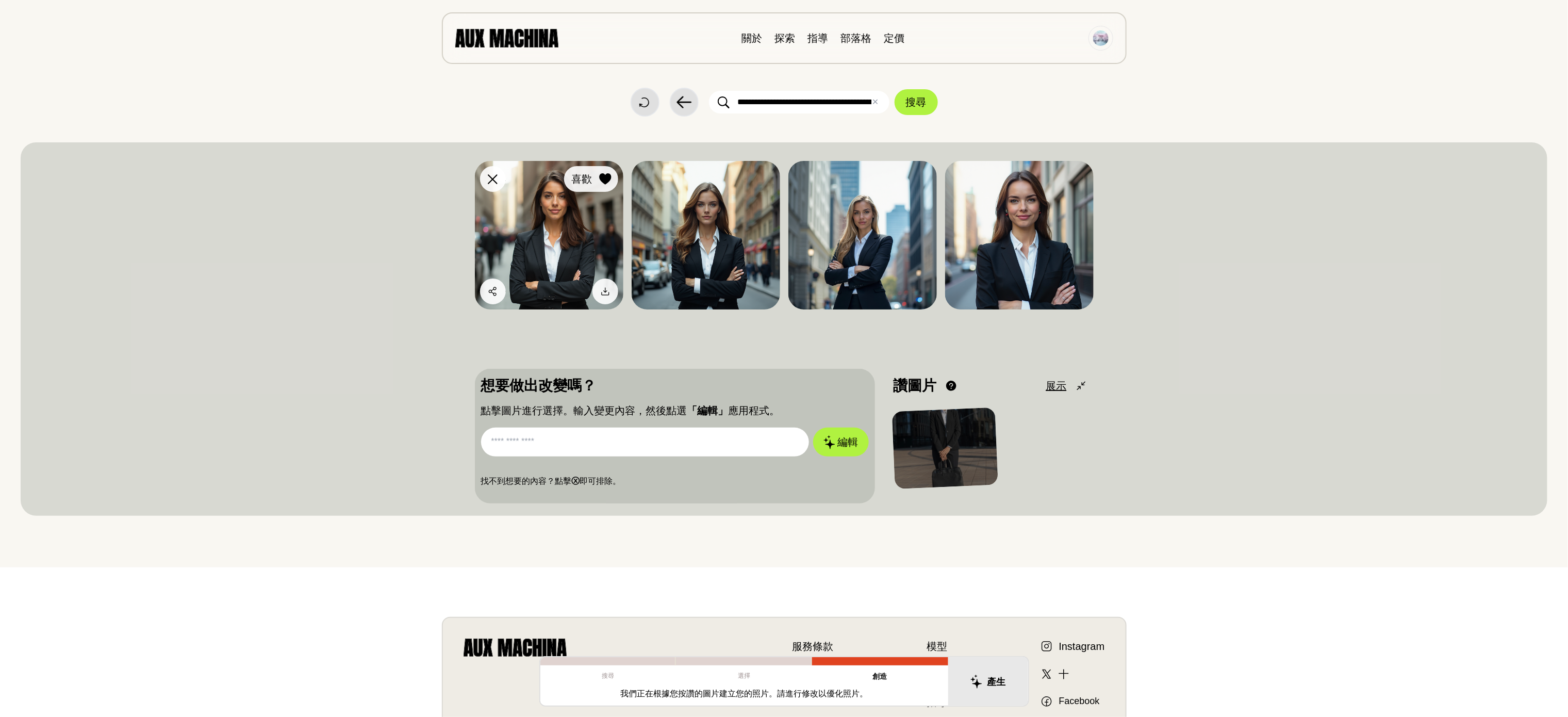
click at [607, 181] on icon at bounding box center [605, 178] width 12 height 12
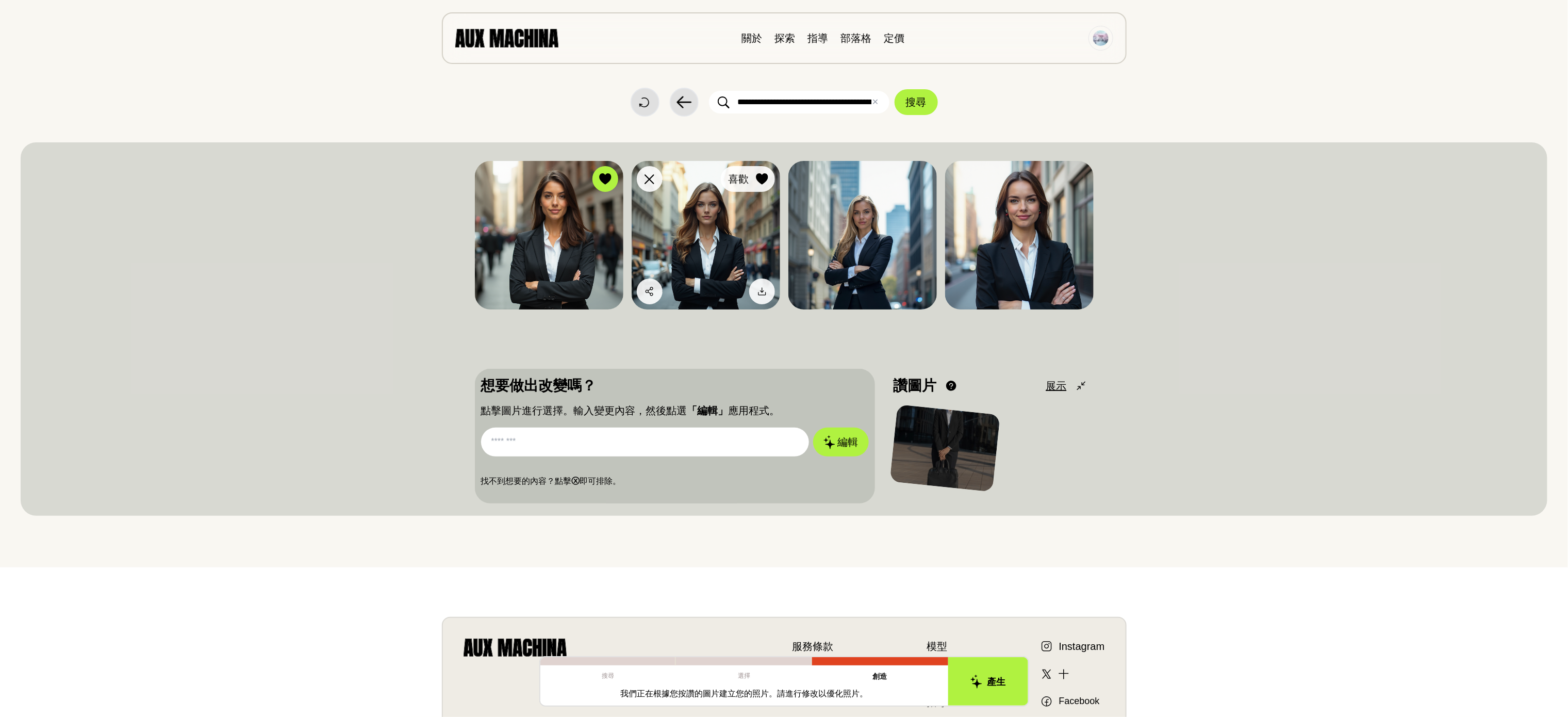
click at [761, 174] on icon at bounding box center [761, 178] width 12 height 12
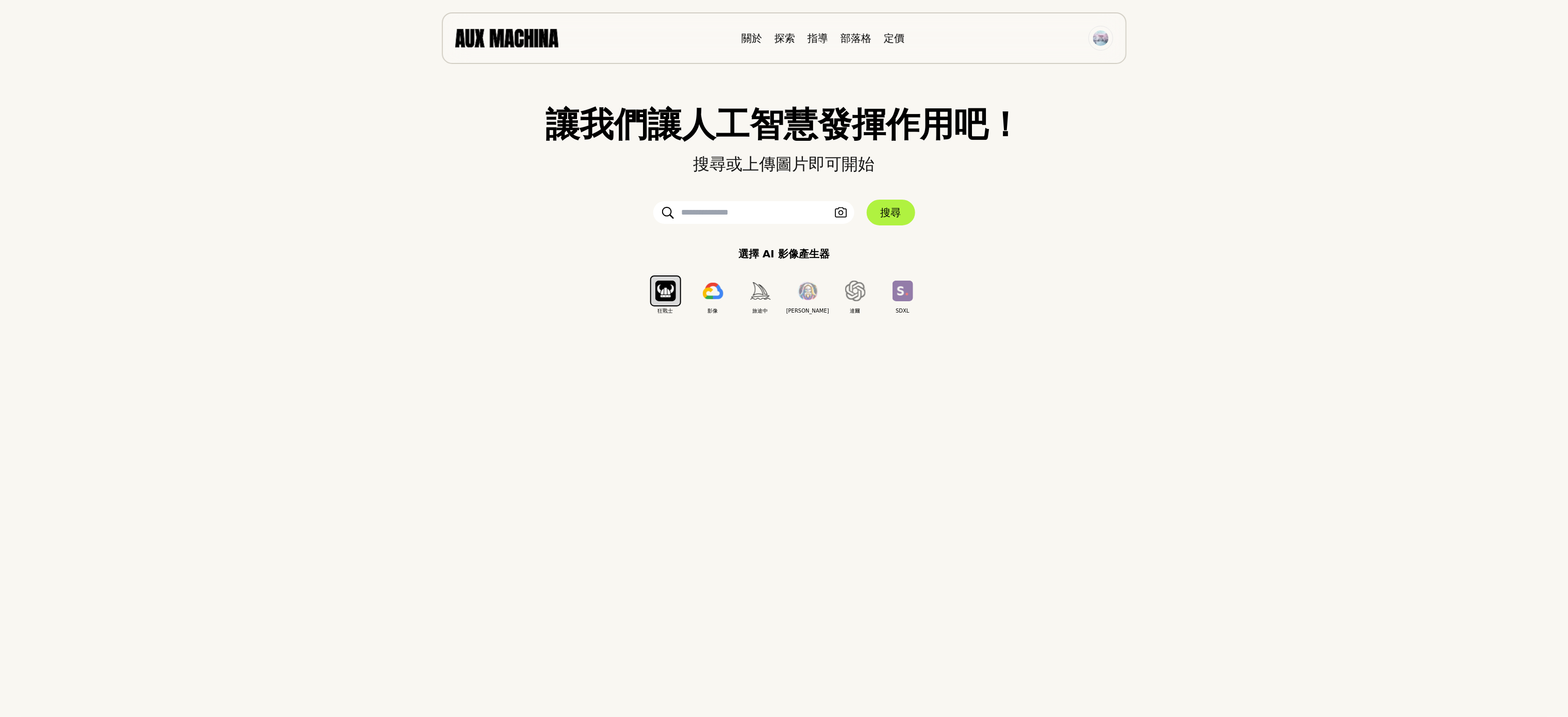
drag, startPoint x: 1264, startPoint y: 253, endPoint x: 1261, endPoint y: 244, distance: 9.5
click at [1045, 251] on div "選擇 AI 影像產生器 狂戰士 影像 旅途中 [PERSON_NAME] SDXL" at bounding box center [784, 280] width 1527 height 69
click at [716, 224] on form "上傳圖片 搜尋" at bounding box center [785, 213] width 309 height 26
click at [718, 210] on input "text" at bounding box center [754, 212] width 201 height 23
type input "**********"
